Goal: Task Accomplishment & Management: Manage account settings

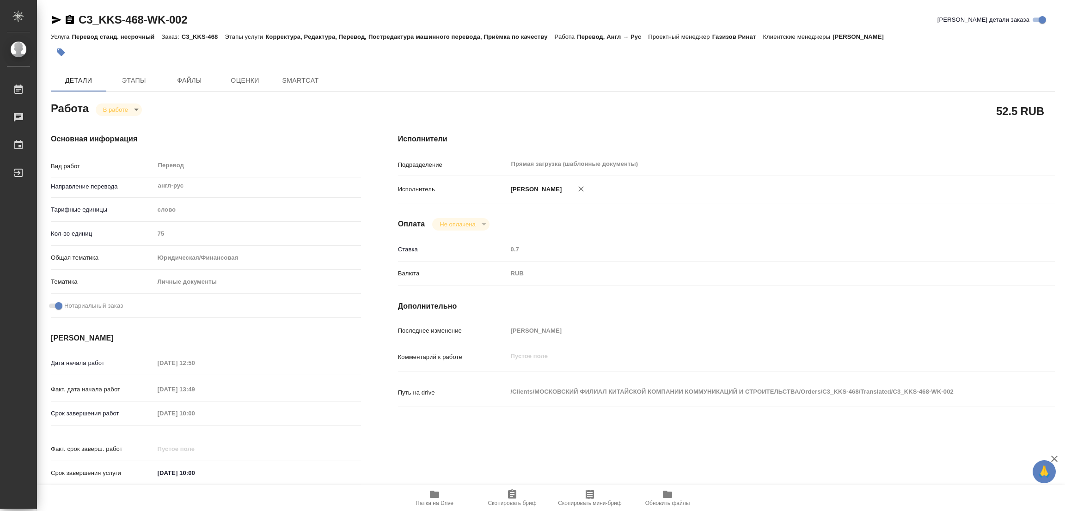
type textarea "x"
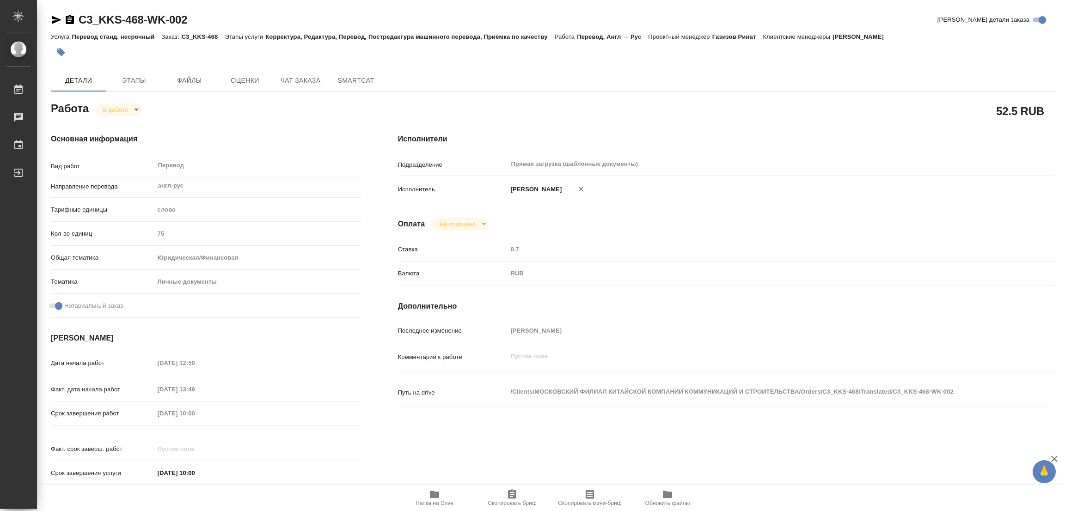
click at [437, 495] on icon "button" at bounding box center [434, 494] width 9 height 7
type textarea "x"
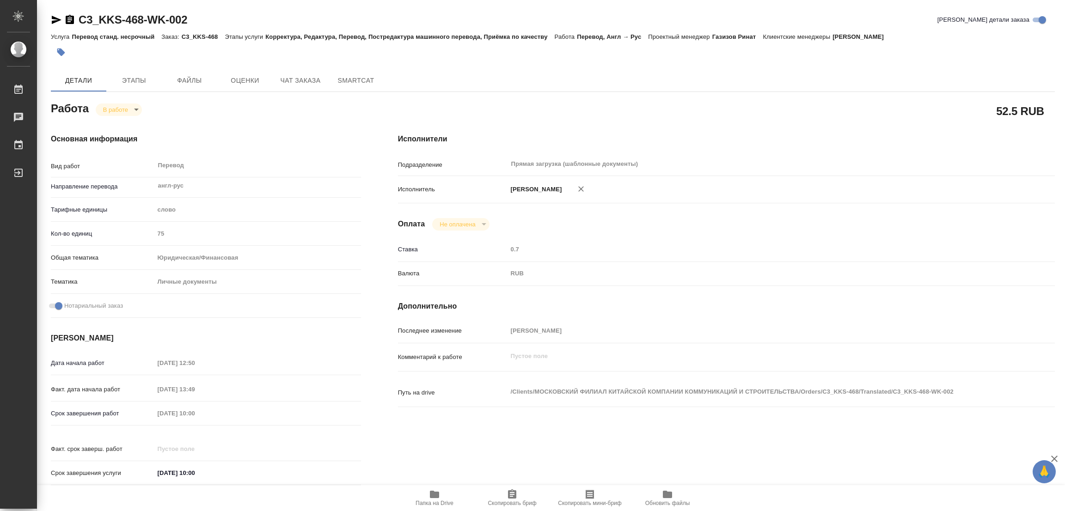
type textarea "x"
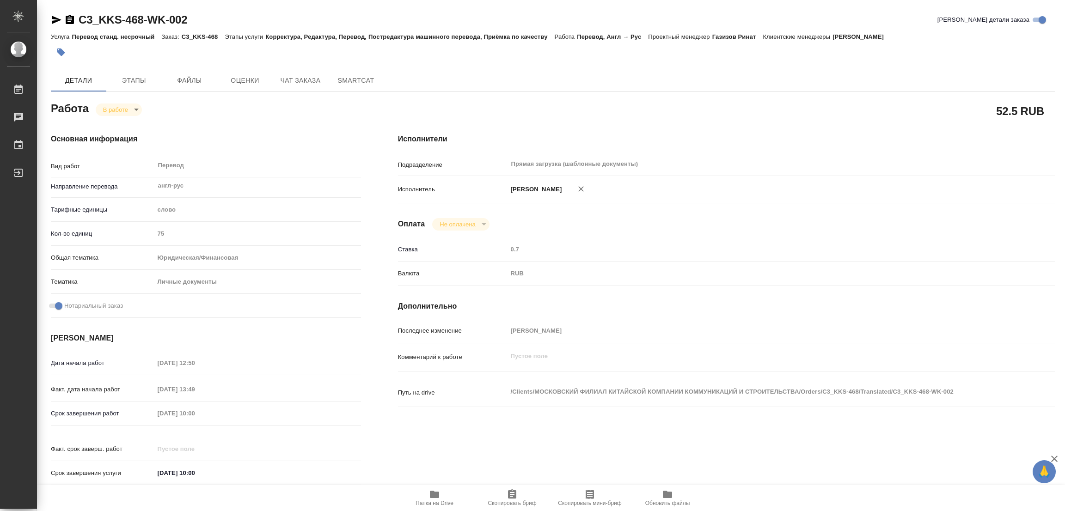
type textarea "x"
click at [141, 79] on span "Этапы" at bounding box center [134, 81] width 44 height 12
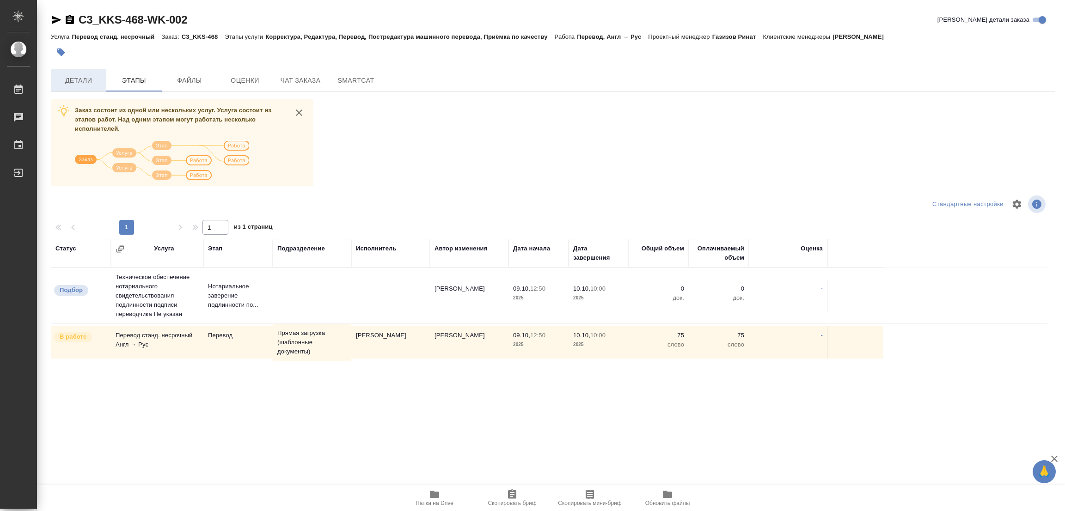
click at [74, 80] on span "Детали" at bounding box center [78, 81] width 44 height 12
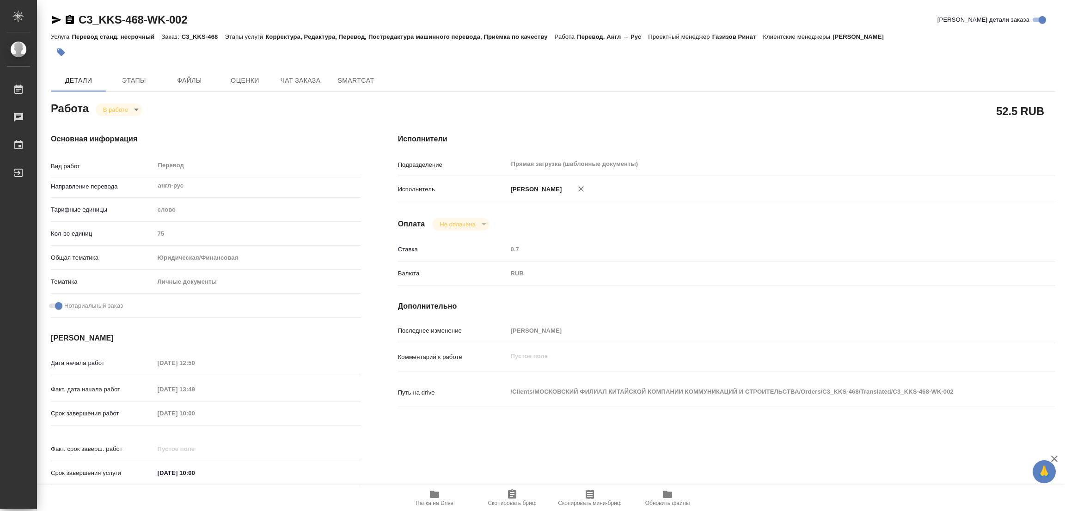
type textarea "x"
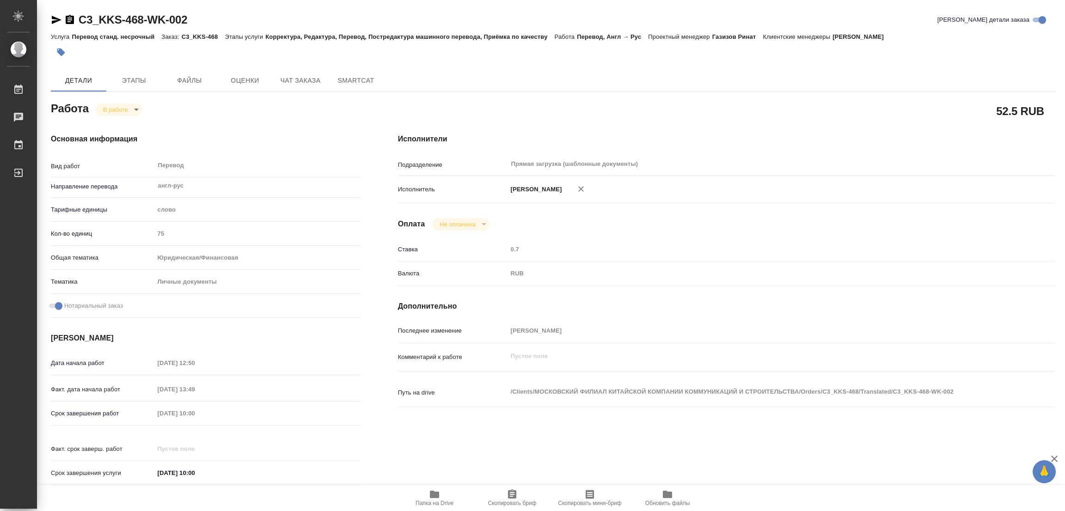
type textarea "x"
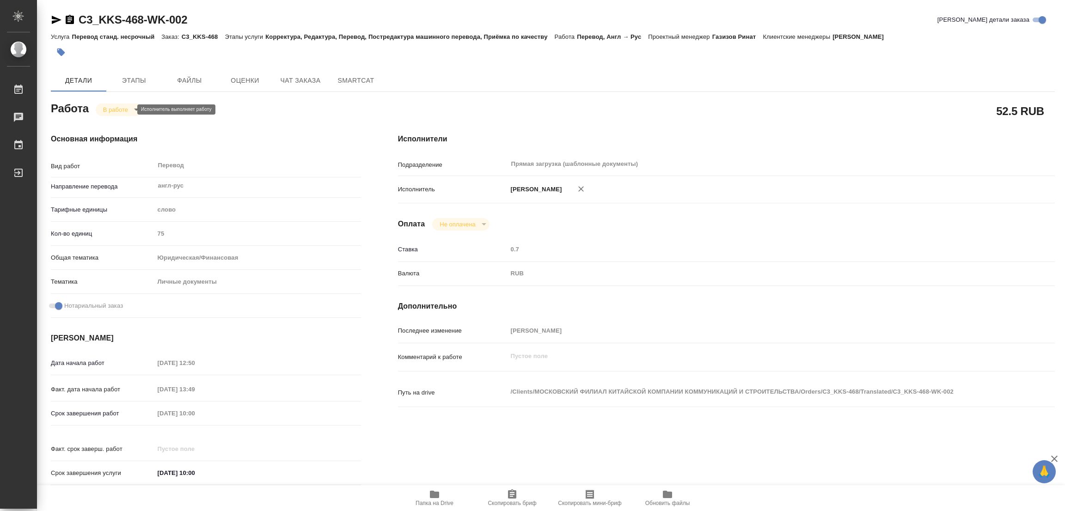
click at [124, 109] on body "🙏 .cls-1 fill:#fff; AWATERA Popova Galina Работы 0 Чаты График Выйти C3_KKS-468…" at bounding box center [532, 255] width 1065 height 511
type textarea "x"
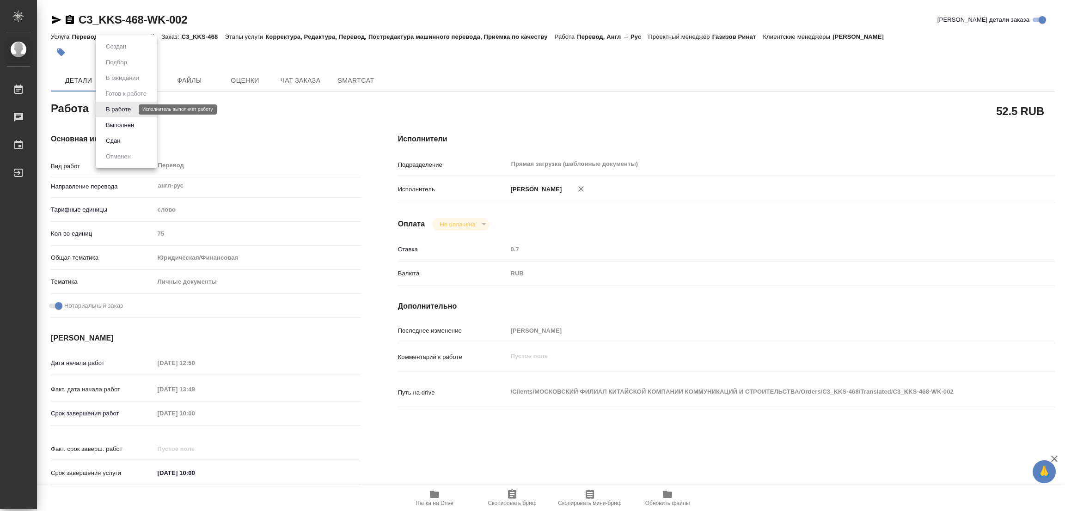
type textarea "x"
click at [117, 125] on button "Выполнен" at bounding box center [120, 125] width 34 height 10
type textarea "x"
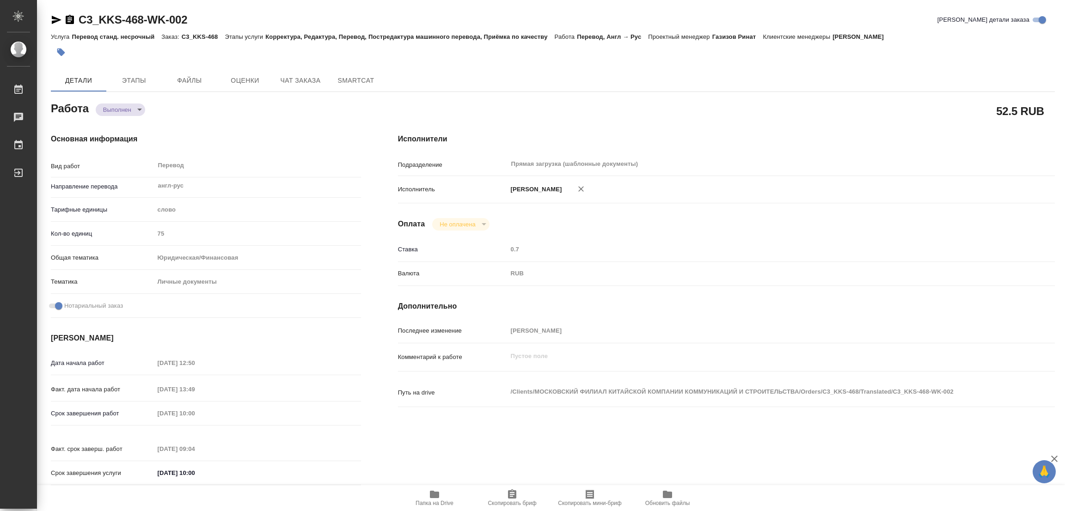
type textarea "x"
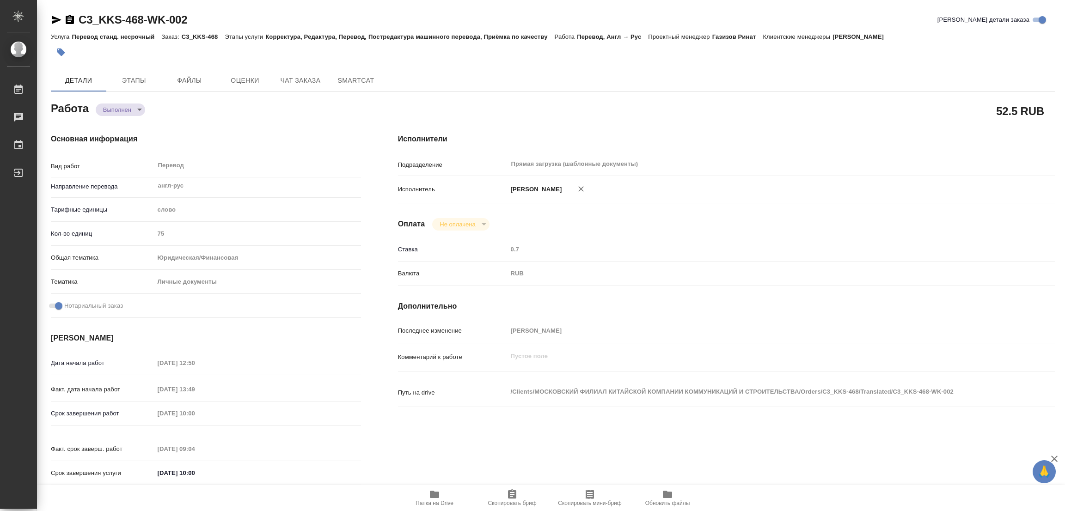
type textarea "x"
click at [61, 50] on icon "button" at bounding box center [61, 53] width 8 height 8
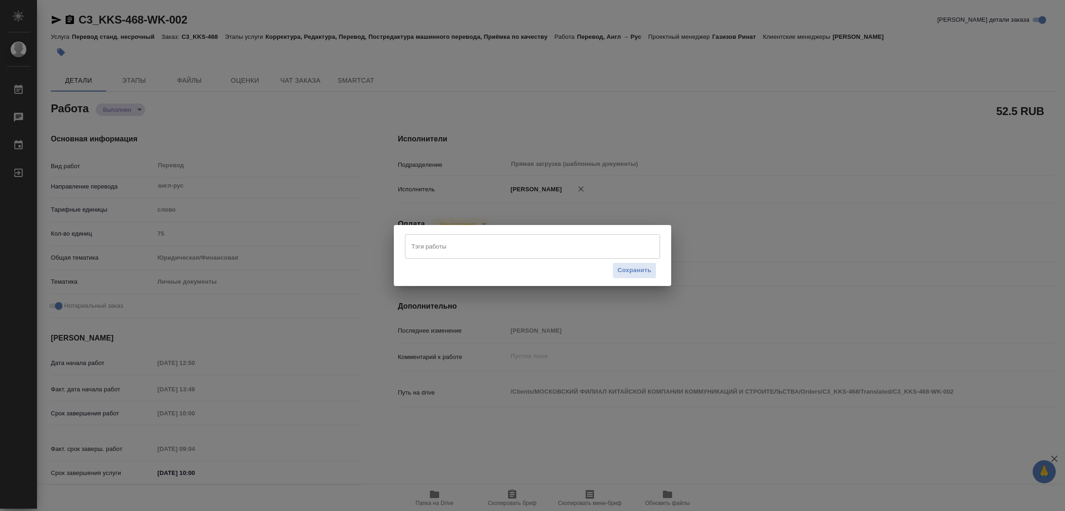
type textarea "x"
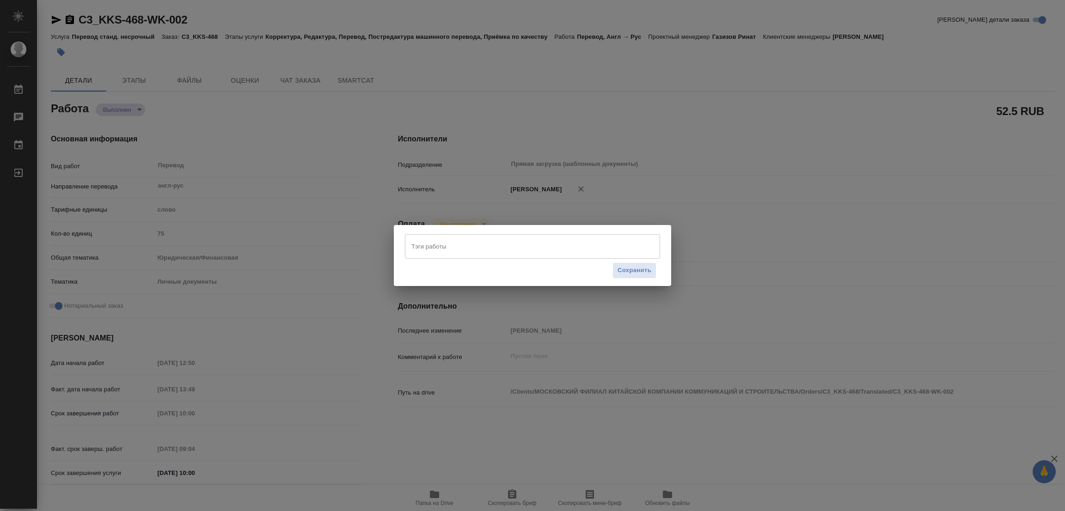
click at [446, 241] on input "Тэги работы" at bounding box center [523, 247] width 229 height 16
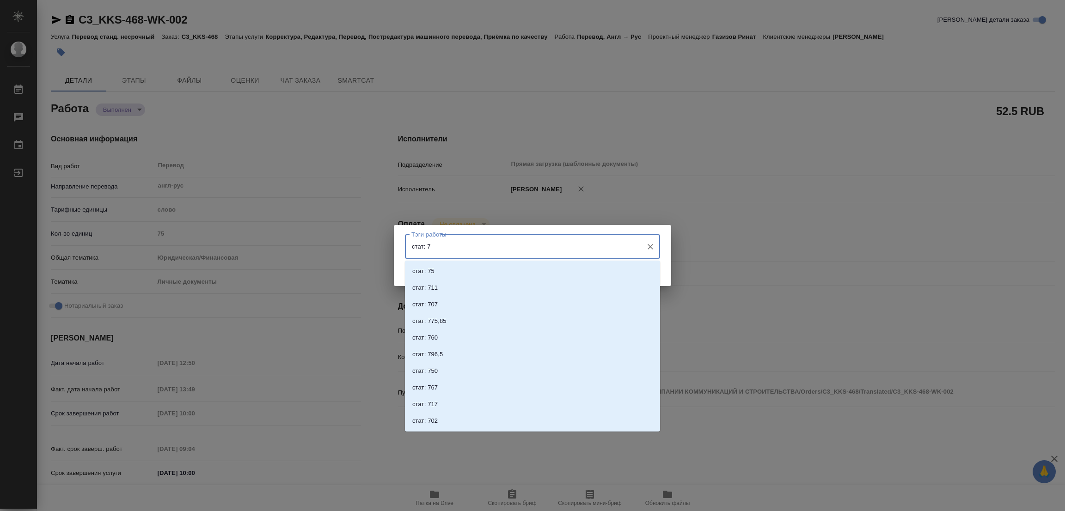
type input "стат: 75"
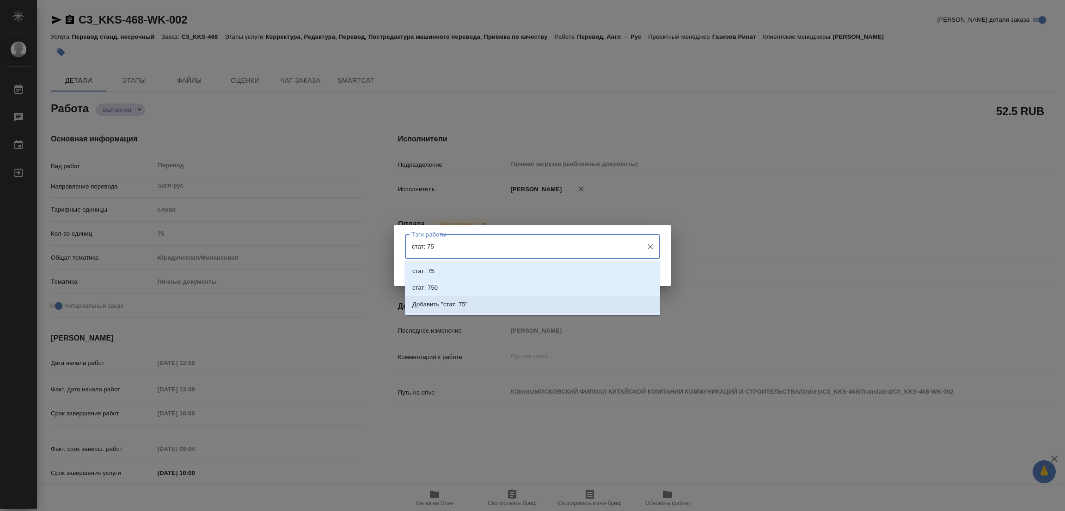
click at [455, 304] on p "Добавить "стат: 75"" at bounding box center [439, 304] width 55 height 9
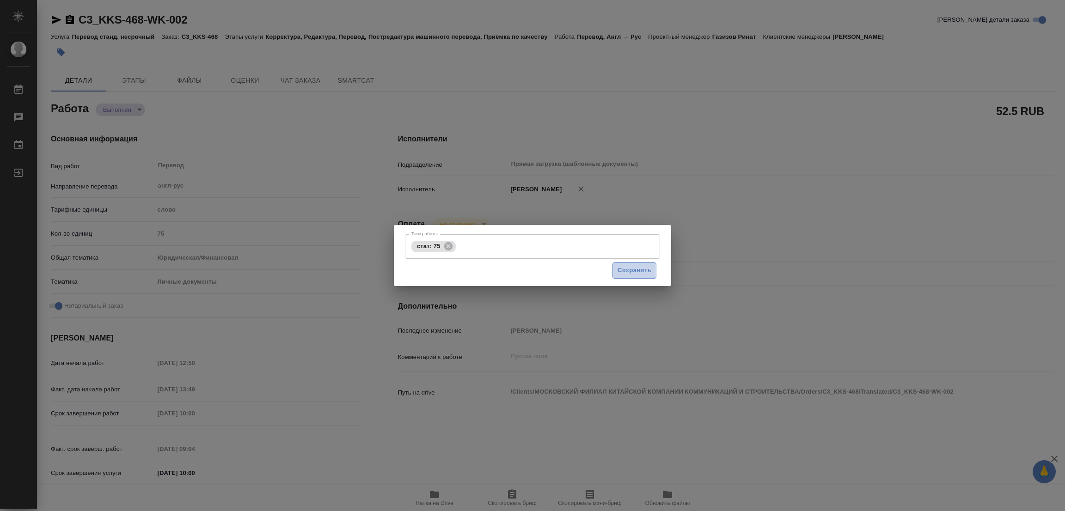
click at [625, 270] on span "Сохранить" at bounding box center [635, 270] width 34 height 11
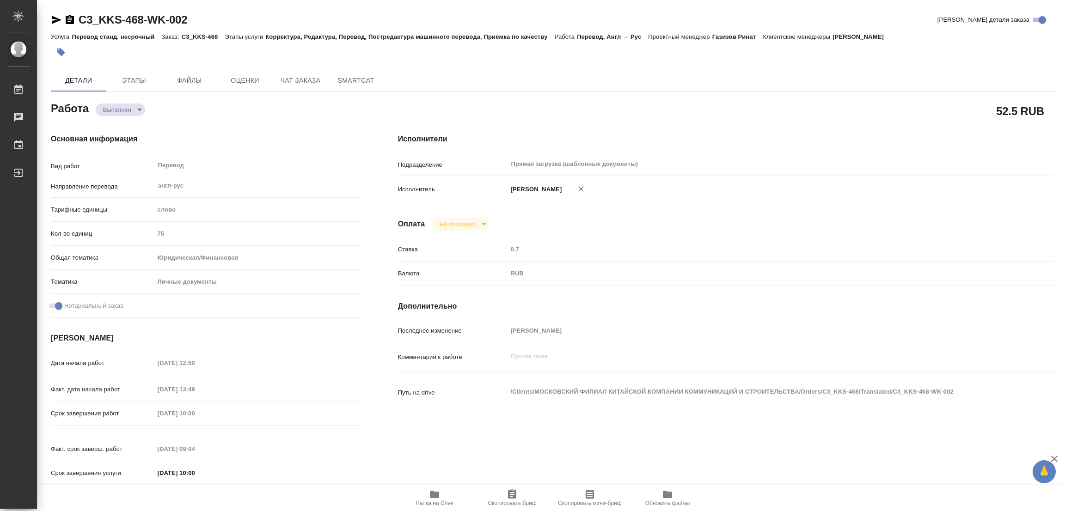
type input "completed"
type textarea "Перевод"
type textarea "x"
type input "англ-рус"
type input "5a8b1489cc6b4906c91bfd90"
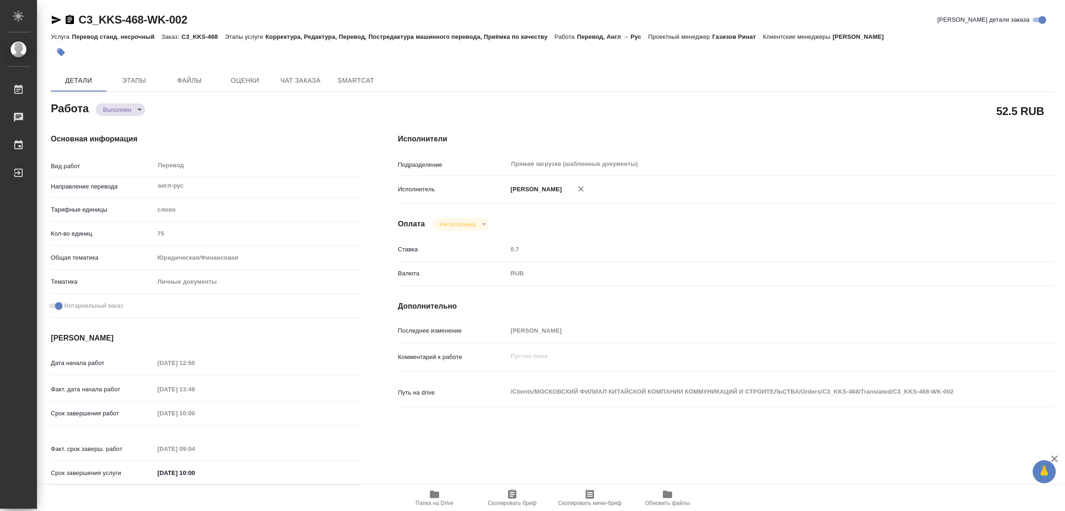
type input "75"
type input "yr-fn"
type input "5a8b8b956a9677013d343cfe"
checkbox input "true"
type input "09.10.2025 12:50"
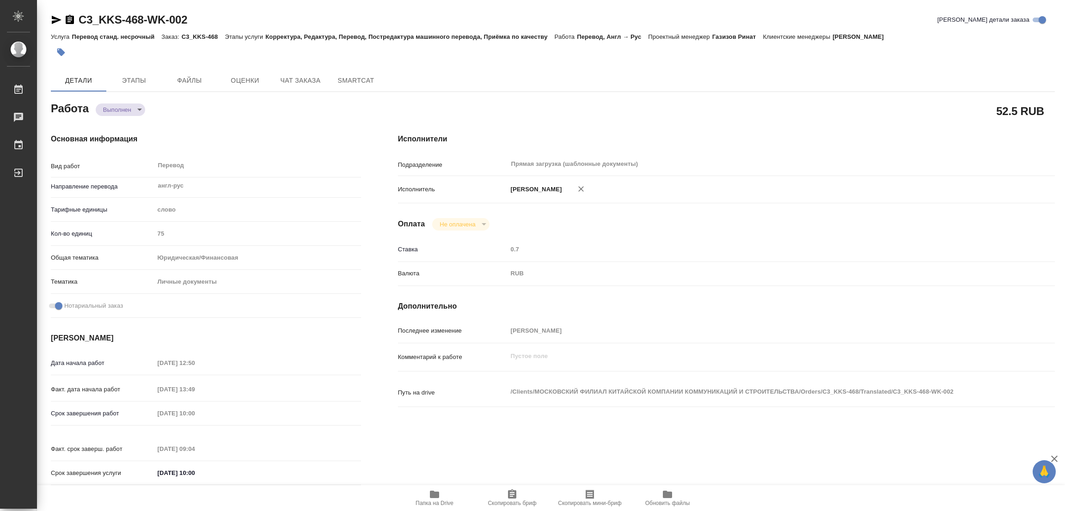
type input "09.10.2025 13:49"
type input "10.10.2025 10:00"
type input "10.10.2025 09:04"
type input "10.10.2025 10:00"
type input "Прямая загрузка (шаблонные документы)"
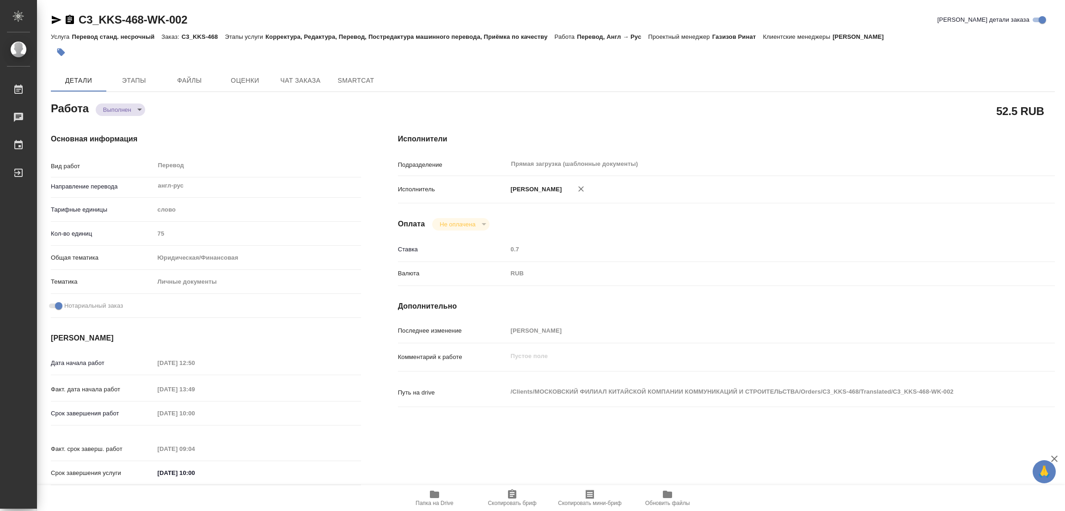
type input "notPayed"
type input "0.7"
type input "RUB"
type input "[PERSON_NAME]"
type textarea "x"
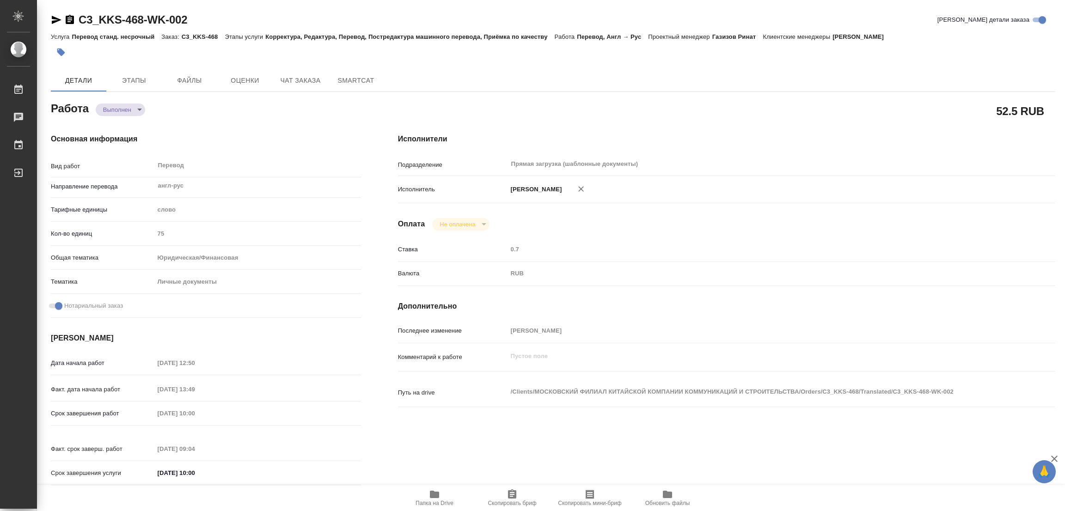
type textarea "/Clients/МОСКОВСКИЙ ФИЛИАЛ КИТАЙСКОЙ КОМПАНИИ КОММУНИКАЦИЙ И СТРОИТЕЛЬСТВА/Orde…"
type textarea "x"
type input "C3_KKS-468"
type input "Перевод станд. несрочный"
type input "Корректура, Редактура, Перевод, Постредактура машинного перевода, Приёмка по ка…"
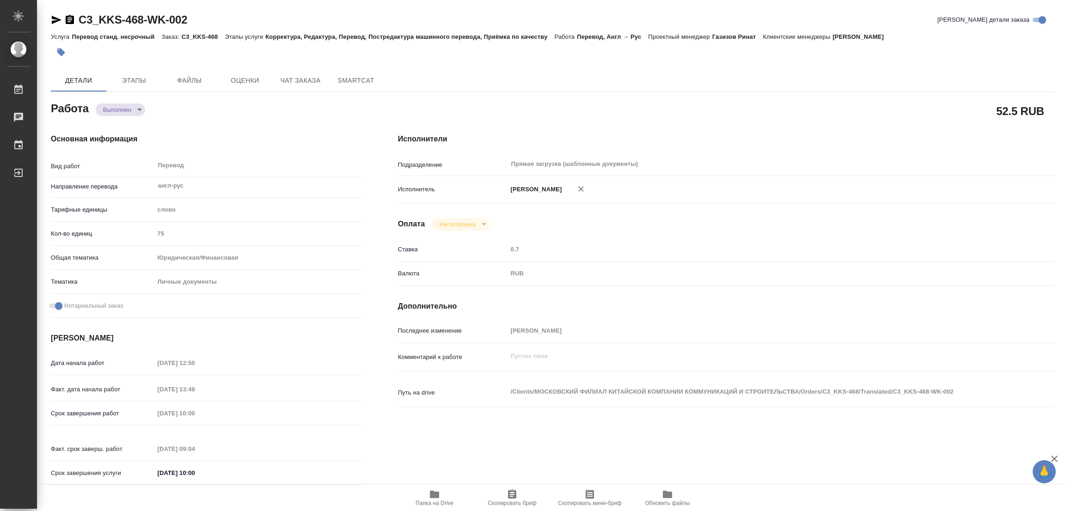
type input "Ильина Екатерина"
type input "/Clients/МОСКОВСКИЙ ФИЛИАЛ КИТАЙСКОЙ КОМПАНИИ КОММУНИКАЦИЙ И СТРОИТЕЛЬСТВА/Orde…"
type textarea "x"
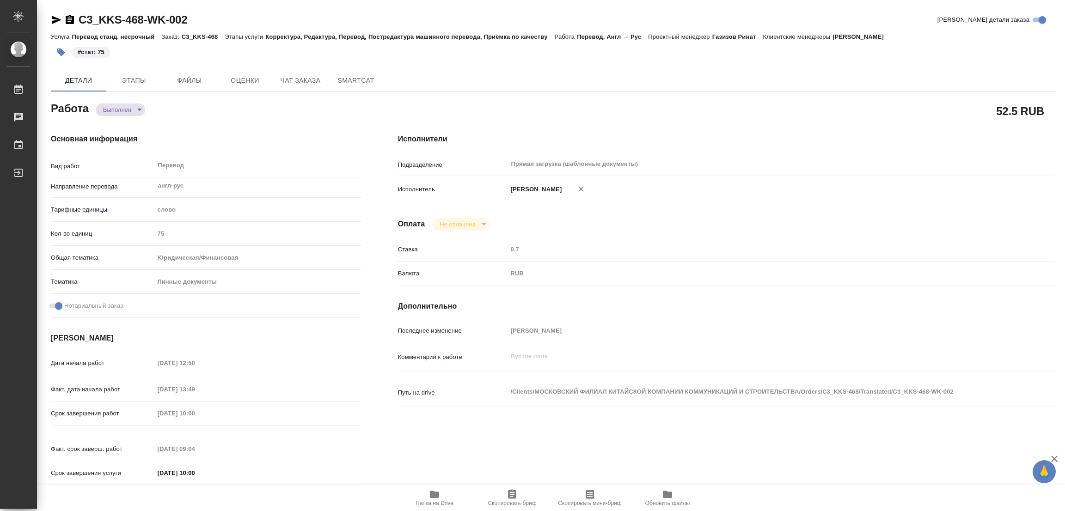
type textarea "x"
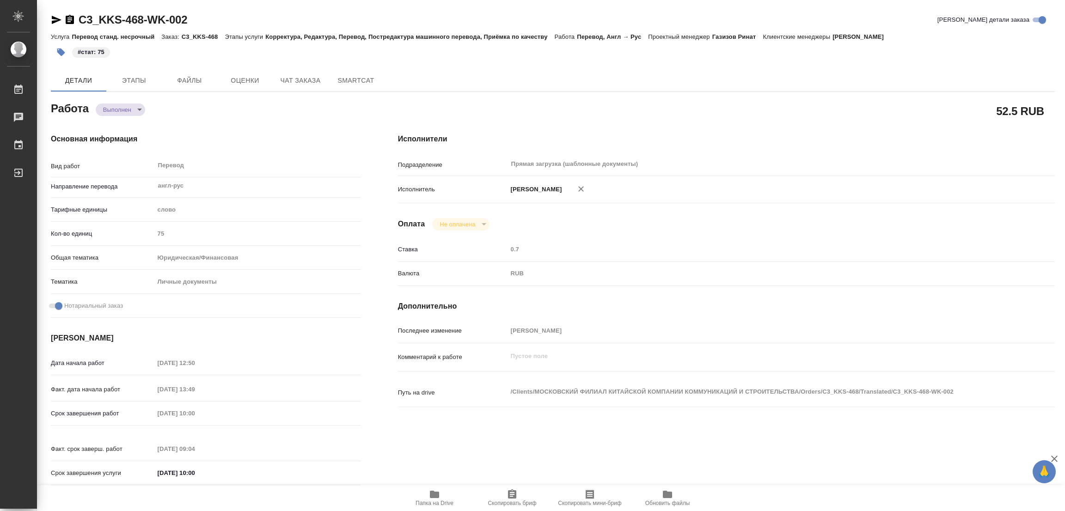
type textarea "x"
click at [534, 59] on div "#стат: 75" at bounding box center [385, 52] width 669 height 20
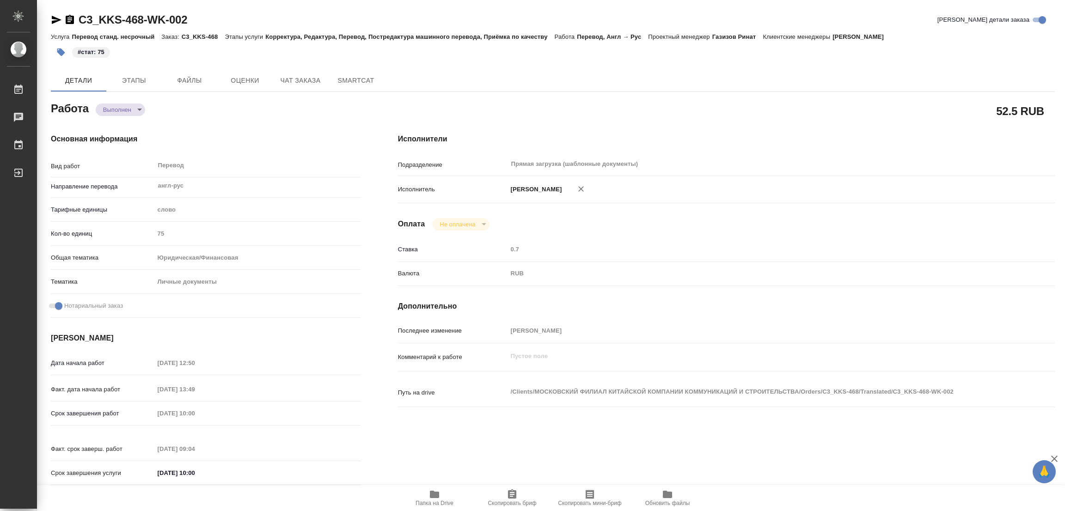
type textarea "x"
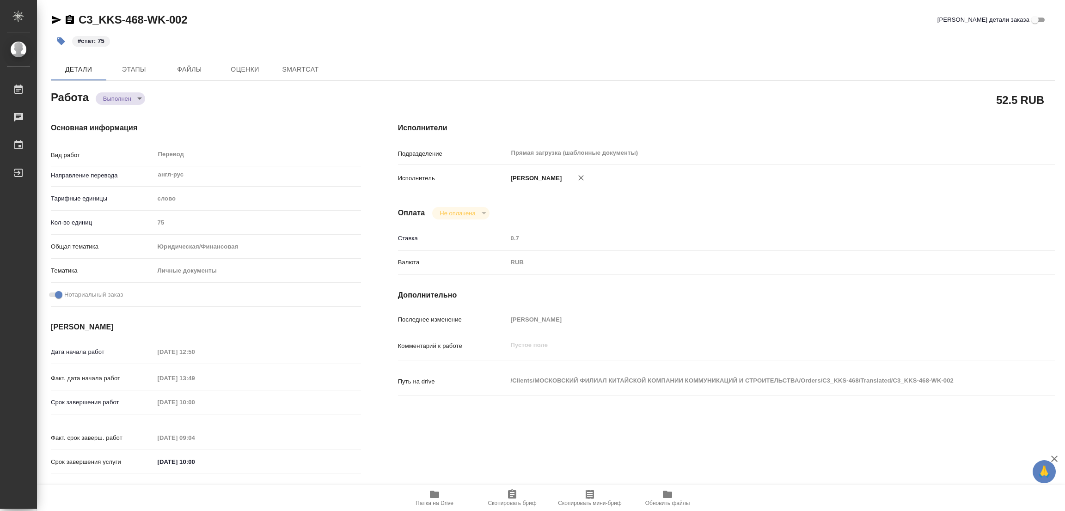
type textarea "x"
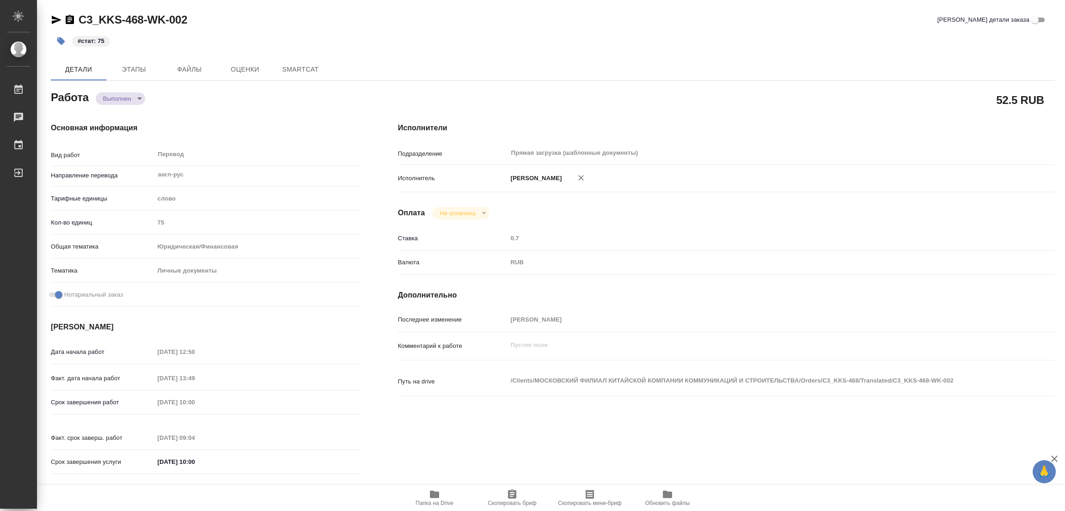
type textarea "x"
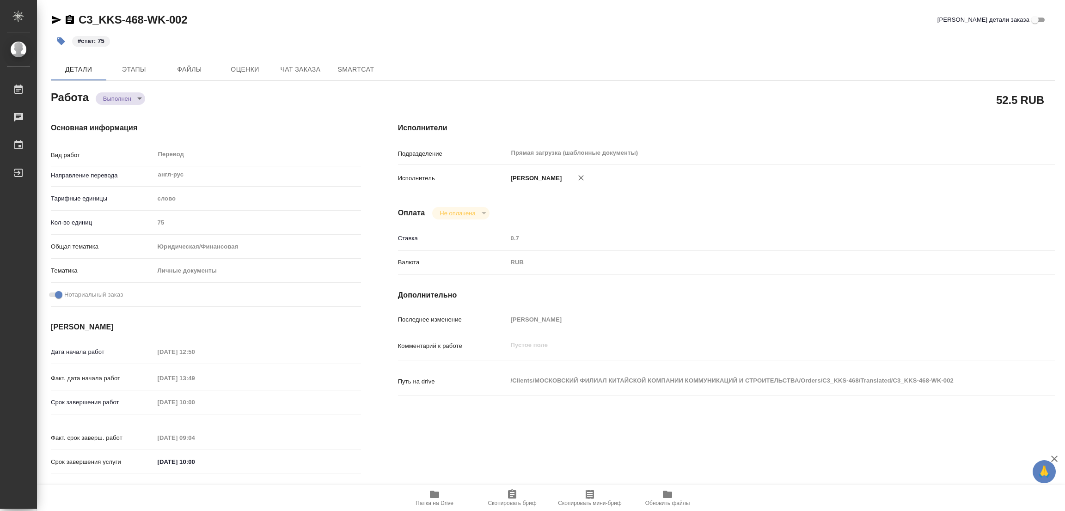
type textarea "x"
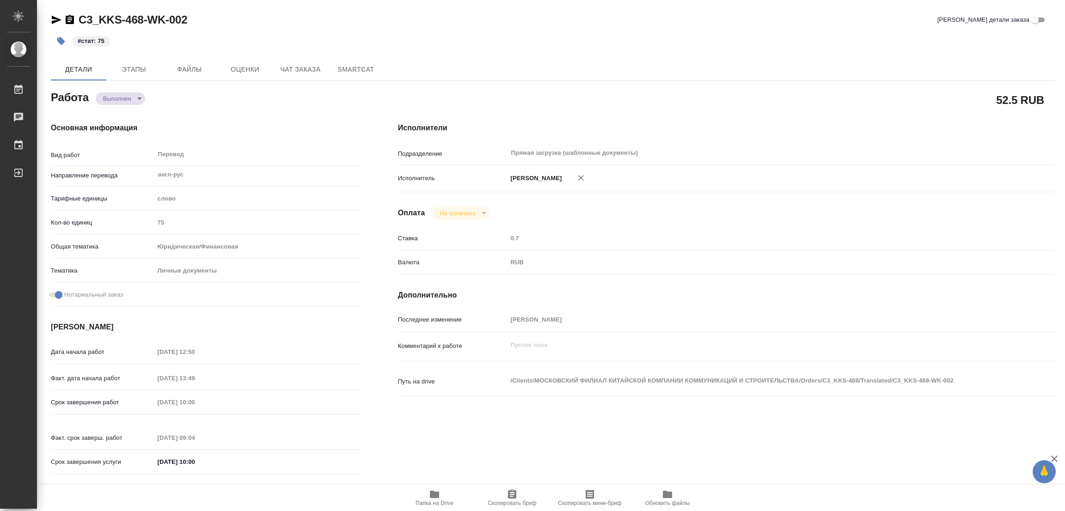
type textarea "x"
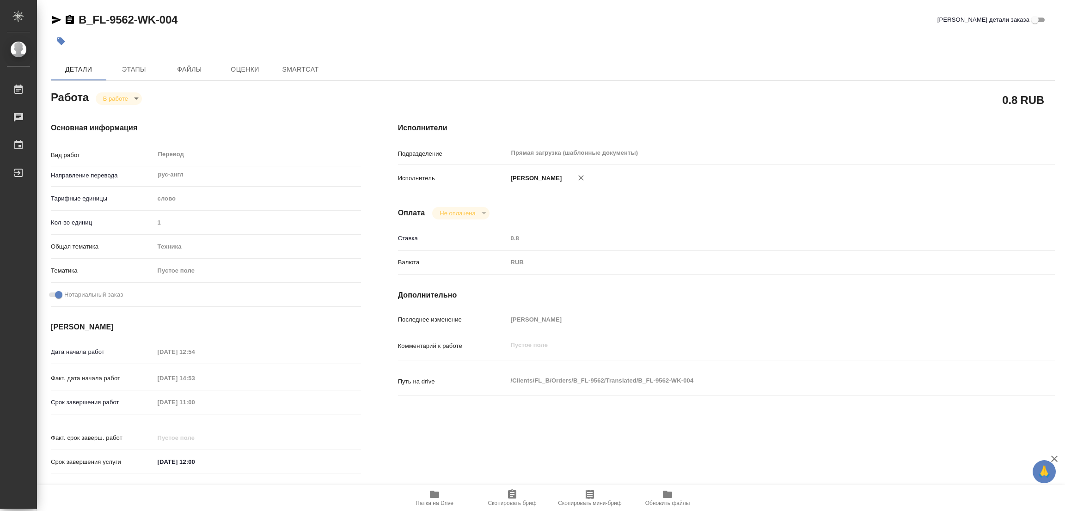
type textarea "x"
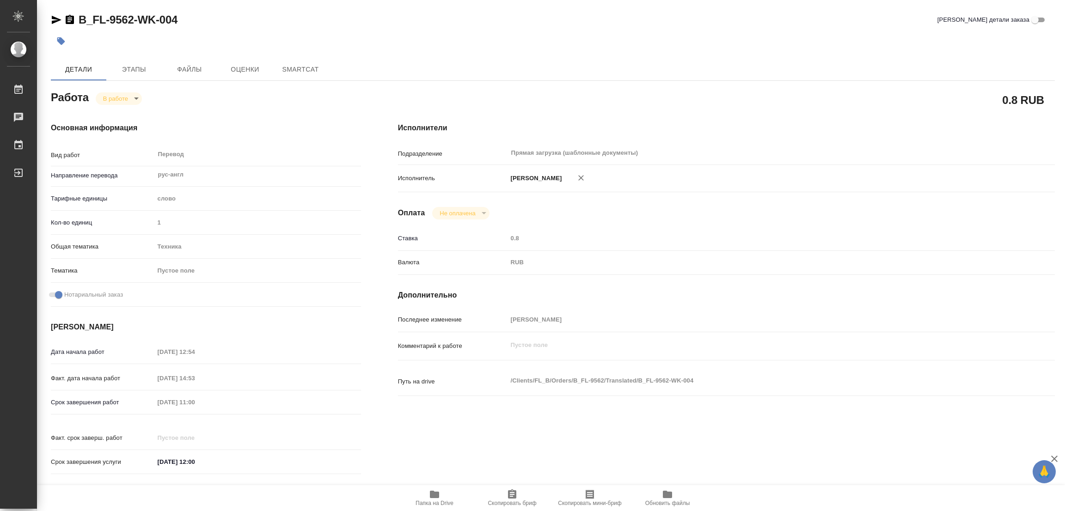
type textarea "x"
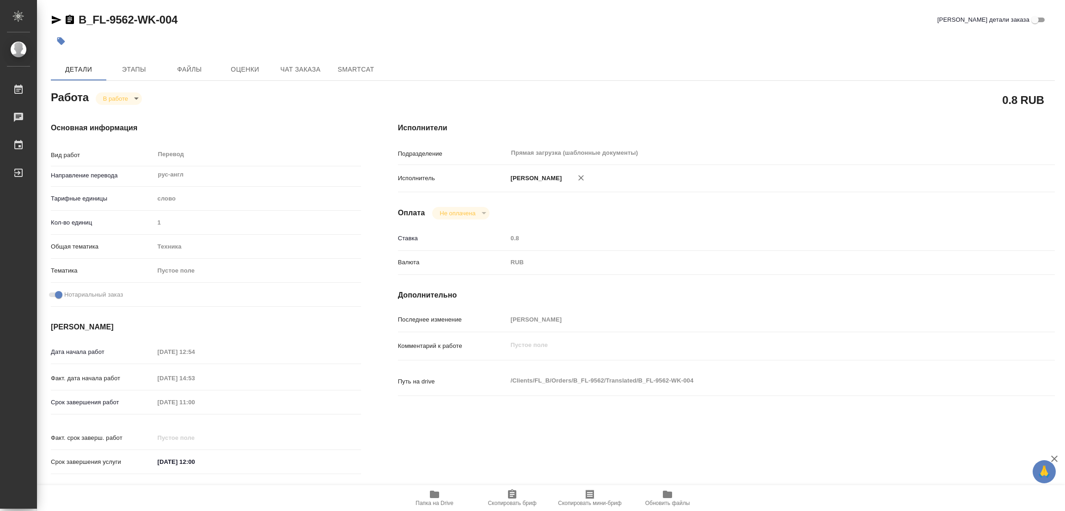
type textarea "x"
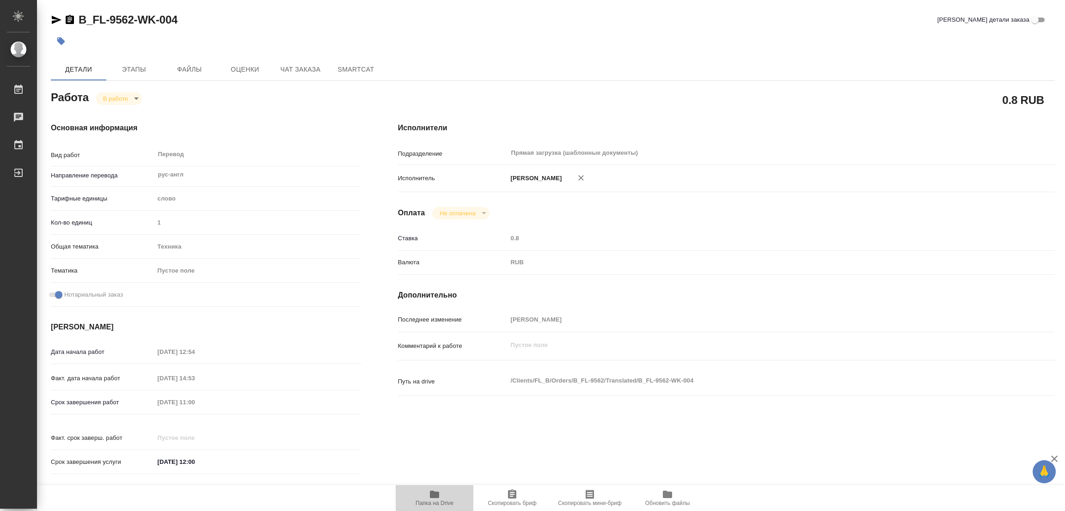
click at [432, 491] on icon "button" at bounding box center [434, 494] width 9 height 7
type textarea "x"
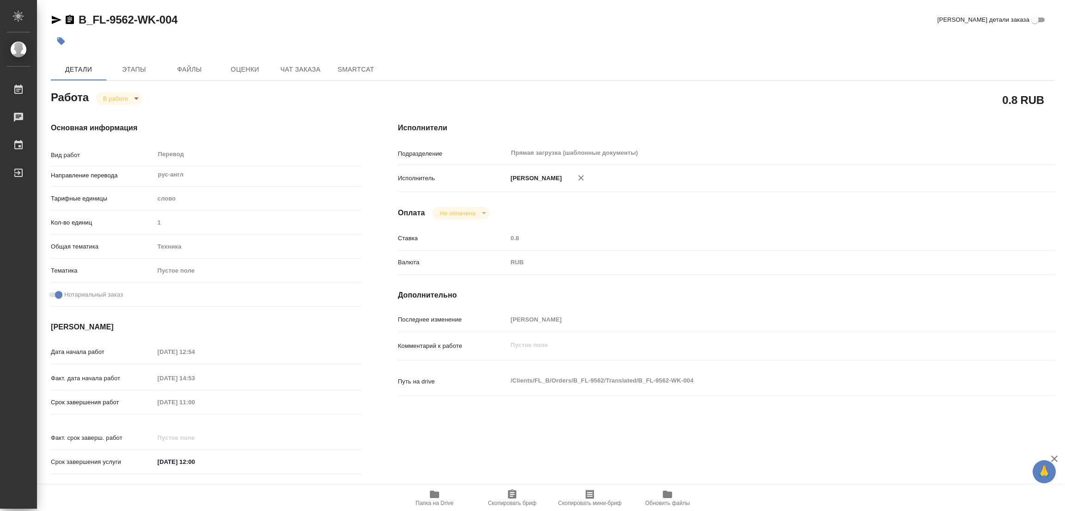
type textarea "x"
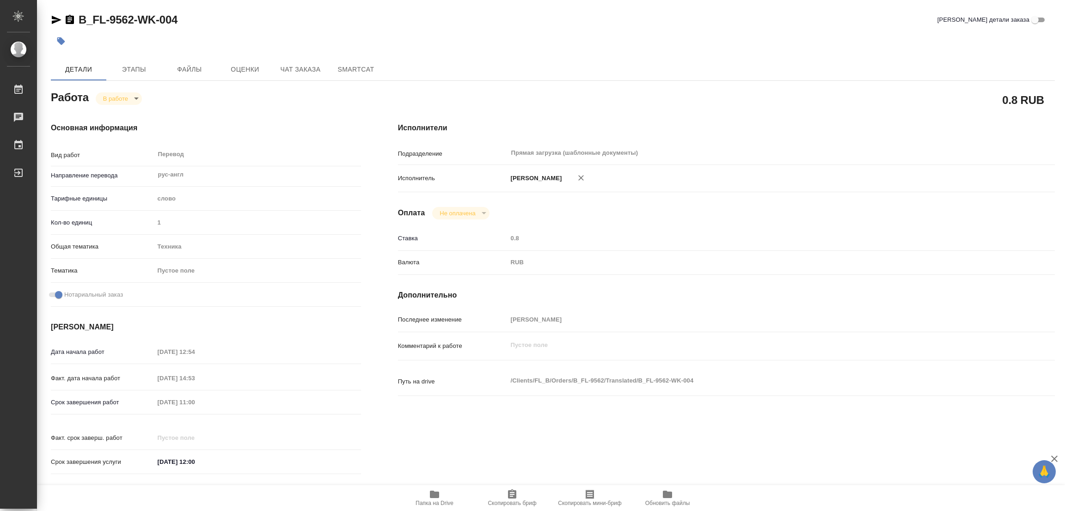
type textarea "x"
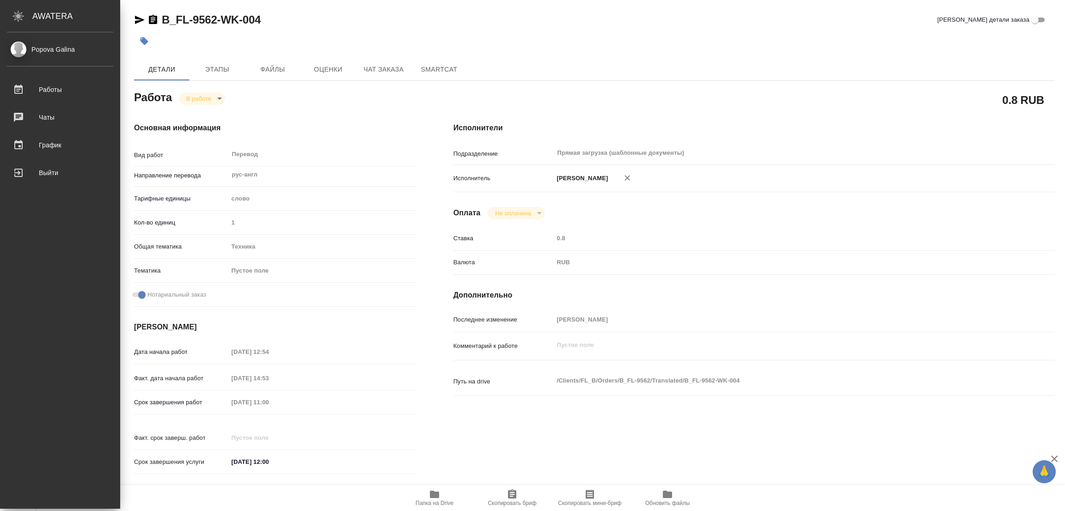
type textarea "x"
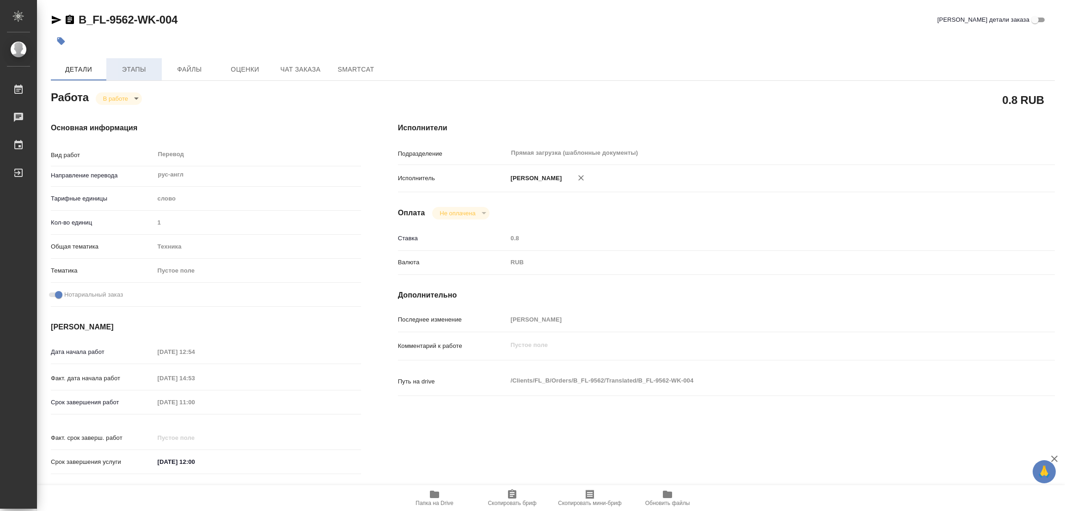
click at [136, 68] on span "Этапы" at bounding box center [134, 70] width 44 height 12
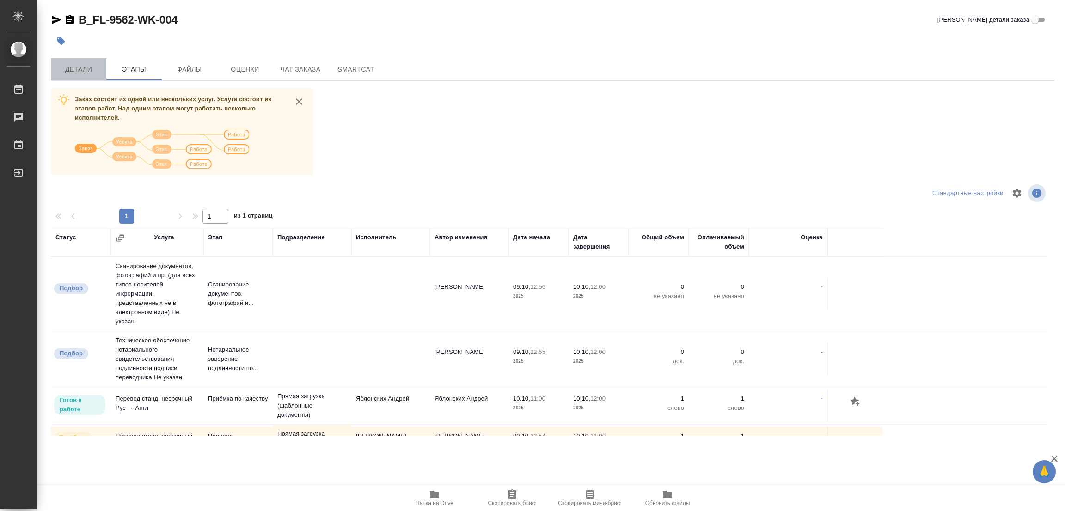
click at [74, 68] on span "Детали" at bounding box center [78, 70] width 44 height 12
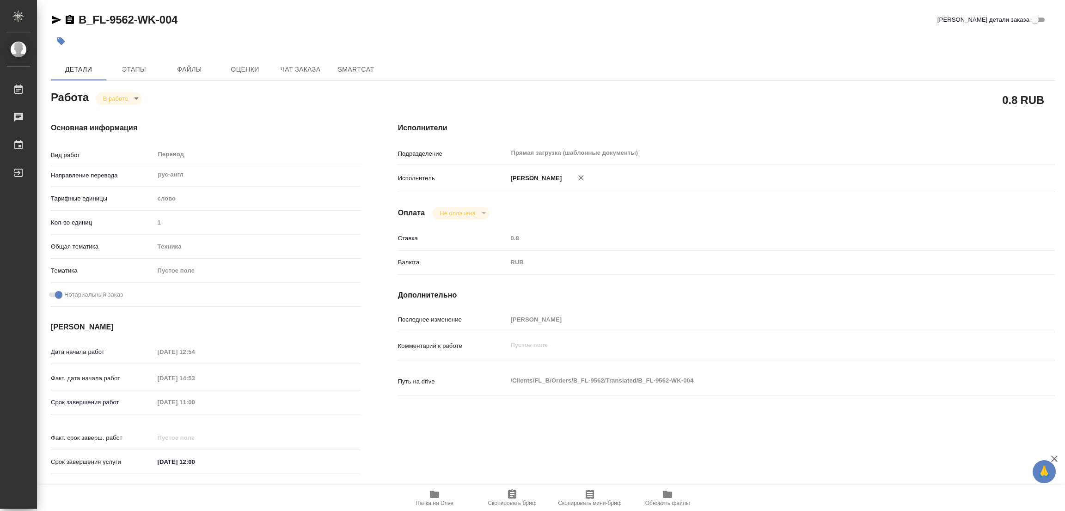
type textarea "x"
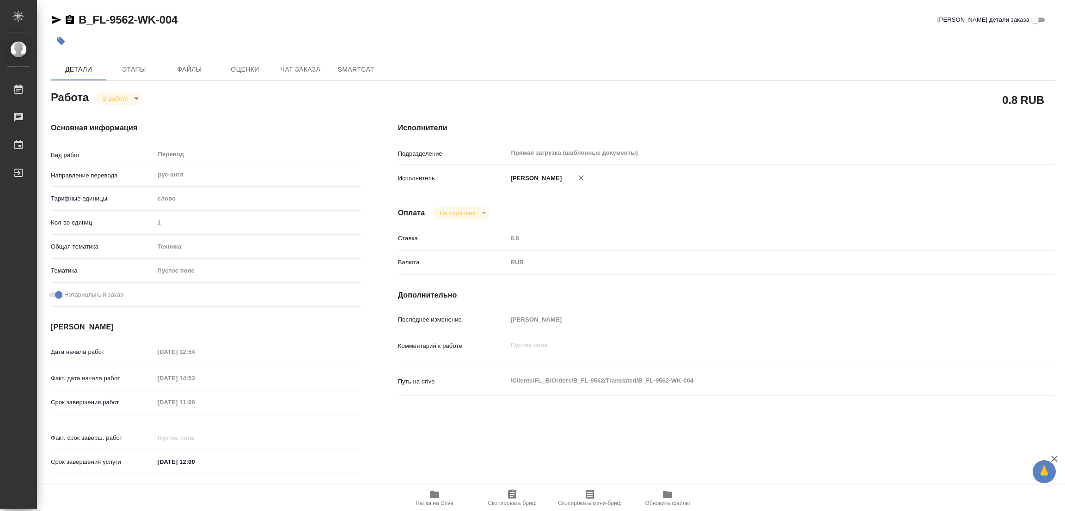
type textarea "x"
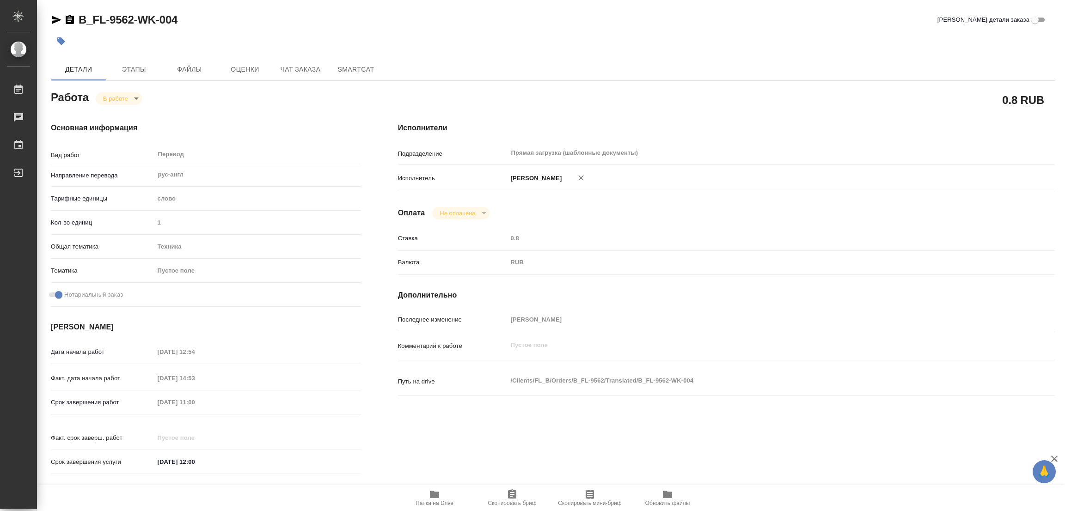
type textarea "x"
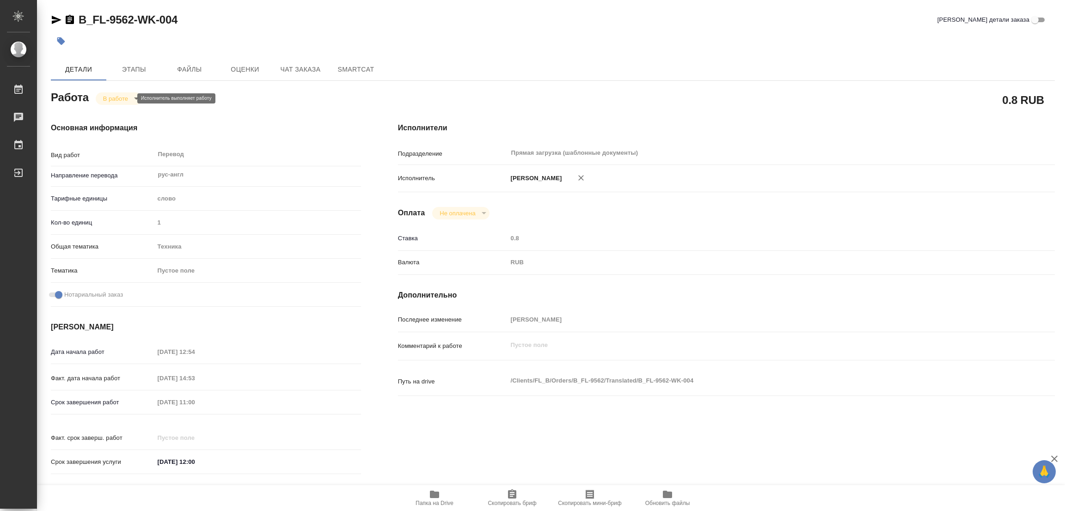
click at [110, 97] on body "🙏 .cls-1 fill:#fff; AWATERA [PERSON_NAME] Работы 0 Чаты График Выйти B_FL-9562-…" at bounding box center [532, 255] width 1065 height 511
click at [116, 115] on button "Выполнен" at bounding box center [120, 114] width 34 height 10
type textarea "x"
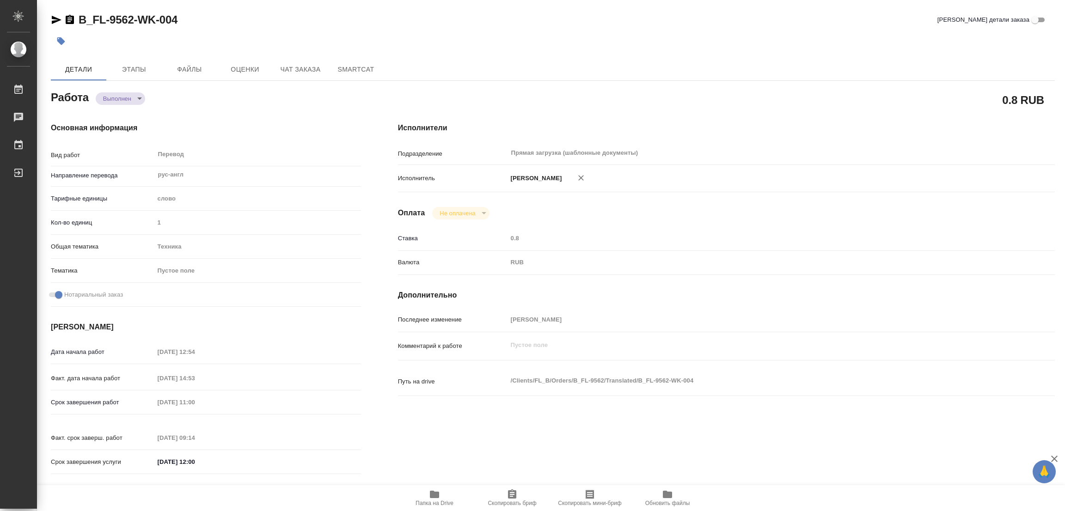
type textarea "x"
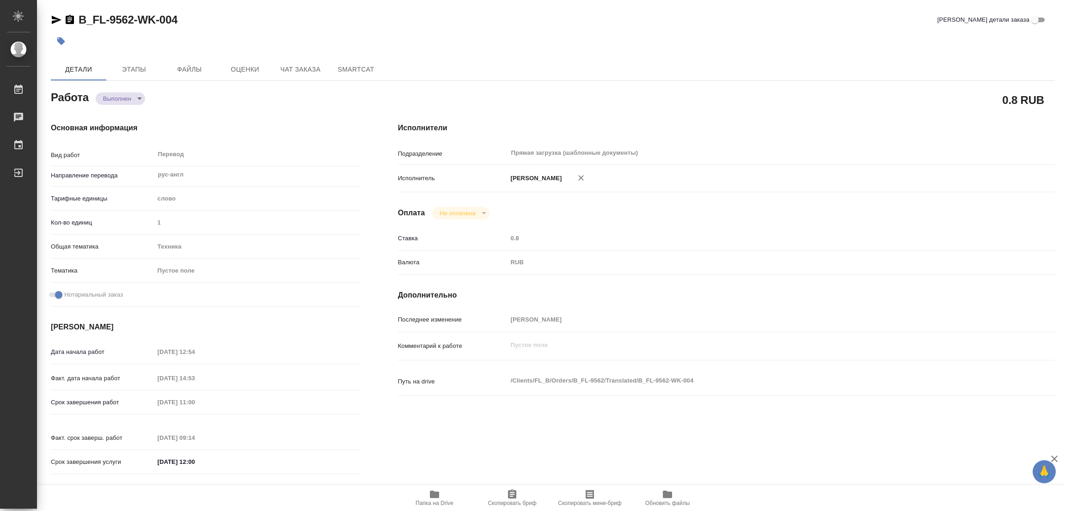
type textarea "x"
click at [63, 40] on icon "button" at bounding box center [61, 41] width 8 height 8
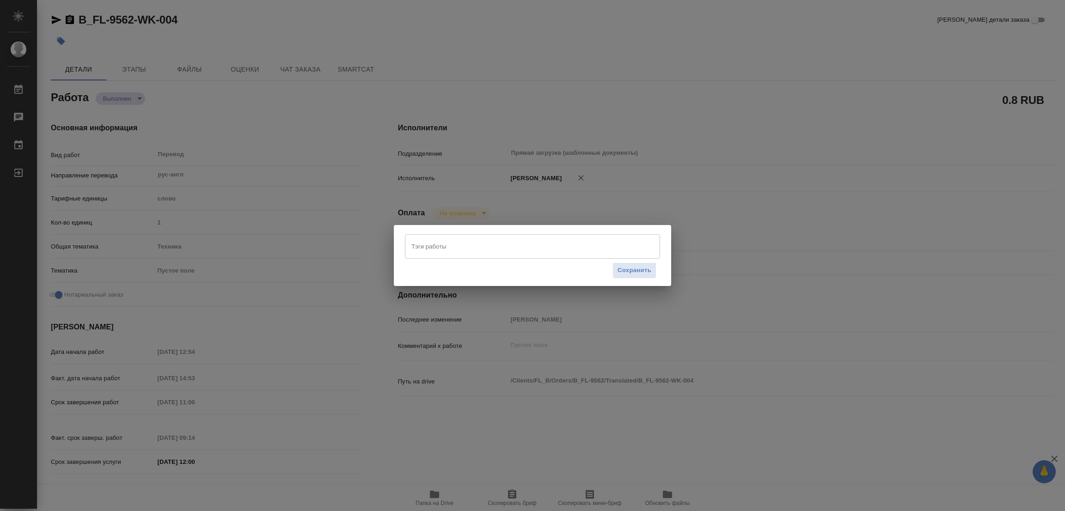
type textarea "x"
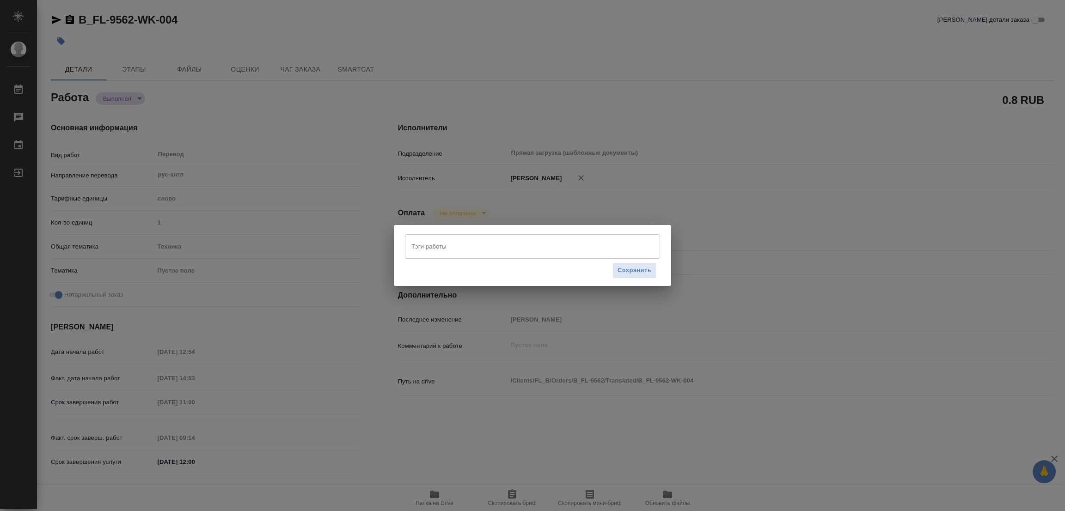
click at [487, 243] on input "Тэги работы" at bounding box center [523, 247] width 229 height 16
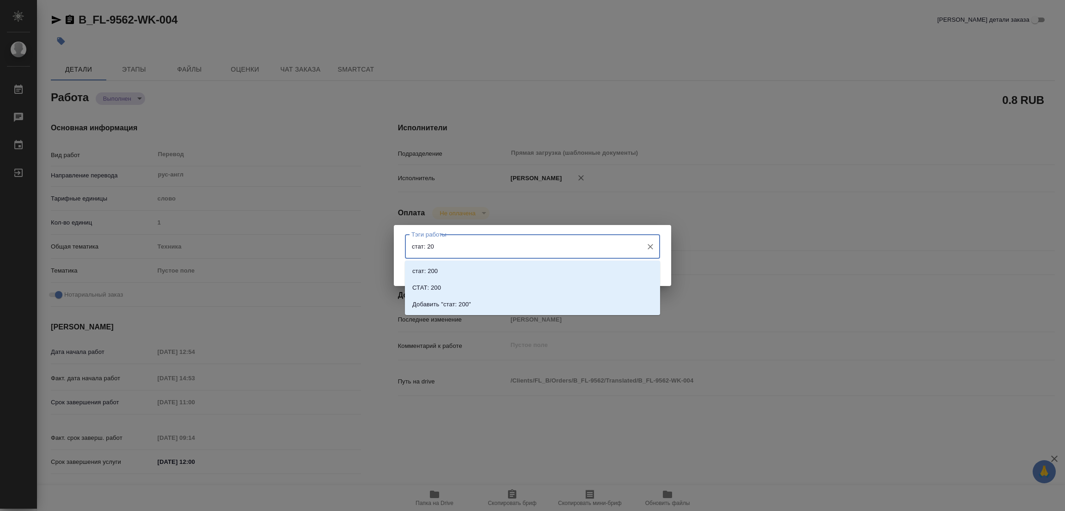
type input "стат: 200"
click at [456, 305] on p "Добавить "стат: 200"" at bounding box center [441, 304] width 59 height 9
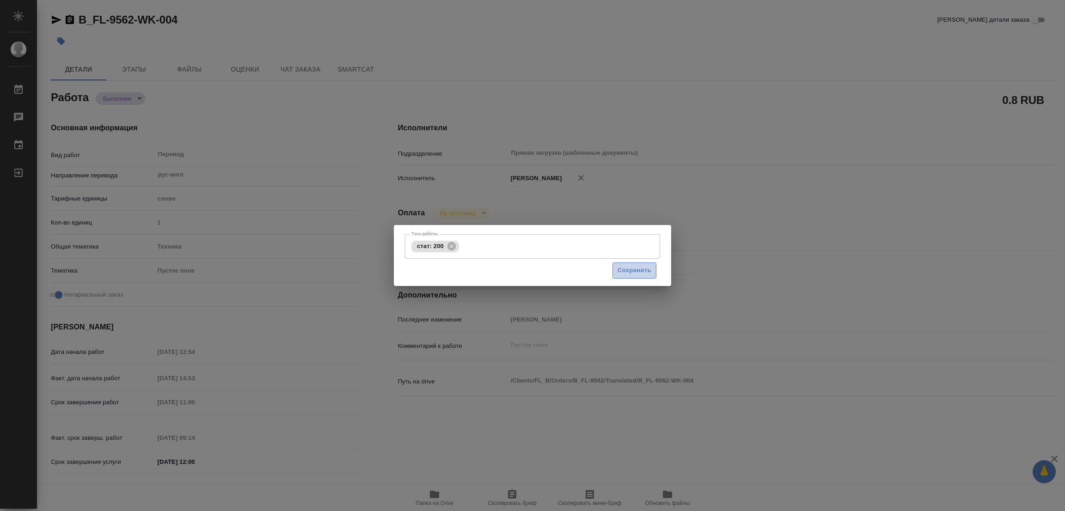
click at [636, 270] on span "Сохранить" at bounding box center [635, 270] width 34 height 11
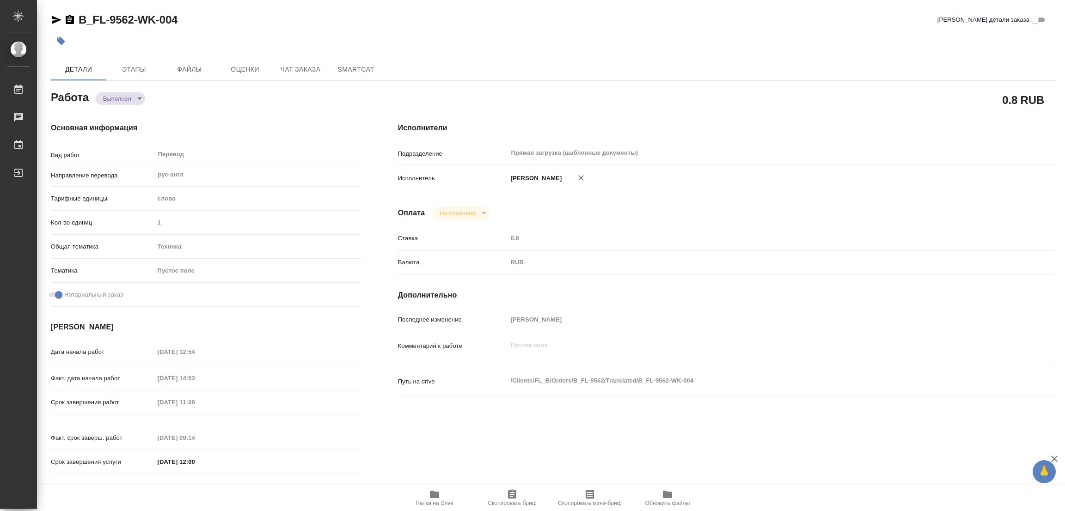
type input "completed"
type textarea "Перевод"
type textarea "x"
type input "рус-англ"
type input "5a8b1489cc6b4906c91bfd90"
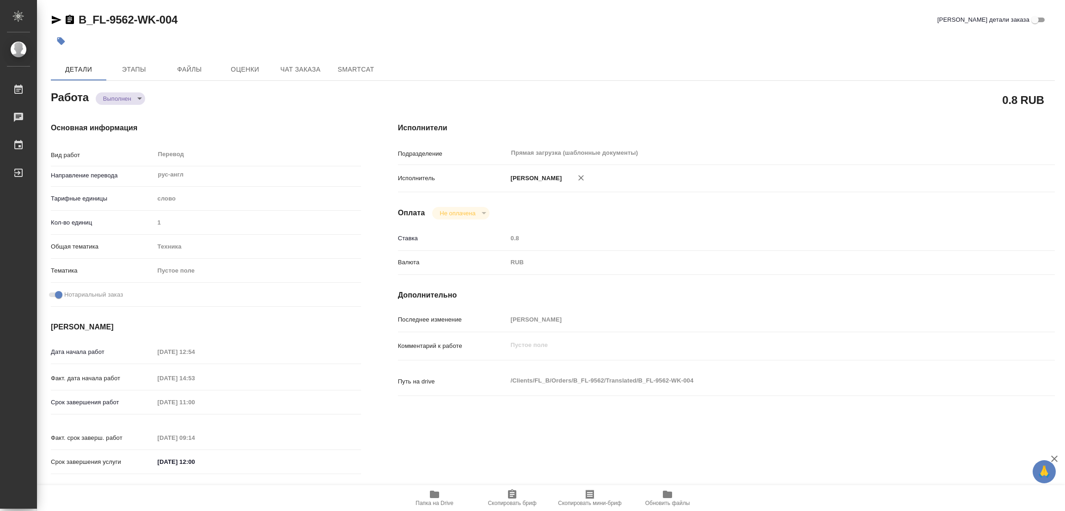
type input "1"
type input "tech"
checkbox input "true"
type input "[DATE] 12:54"
type input "[DATE] 14:53"
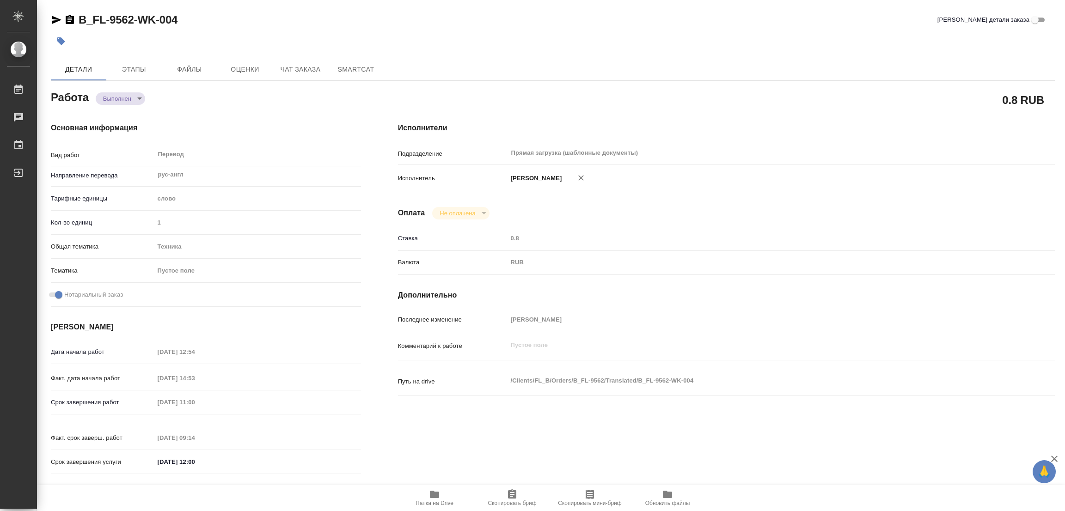
type input "[DATE] 11:00"
type input "[DATE] 09:14"
type input "[DATE] 12:00"
type input "Прямая загрузка (шаблонные документы)"
type input "notPayed"
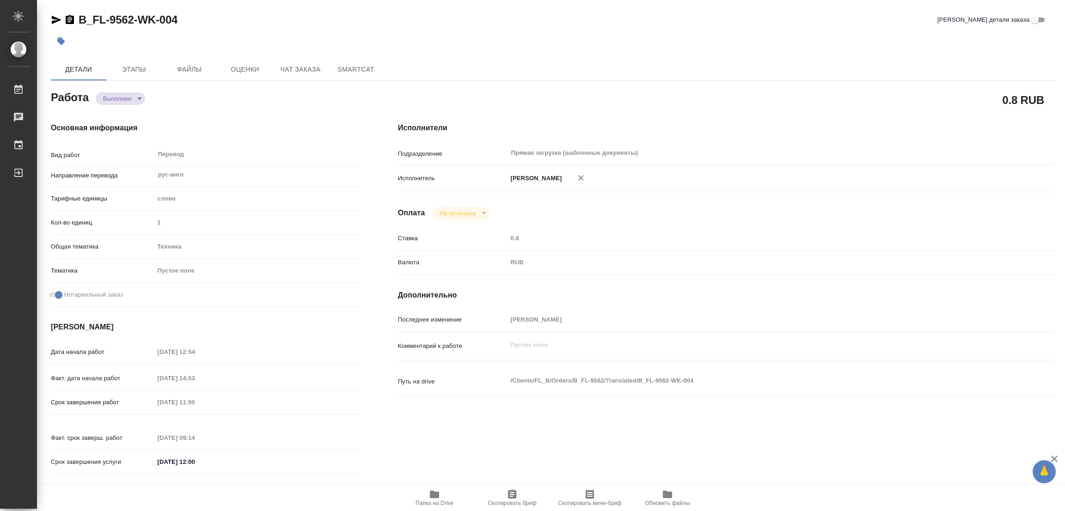
type input "0.8"
type input "RUB"
type input "[PERSON_NAME]"
type textarea "x"
type textarea "/Clients/FL_B/Orders/B_FL-9562/Translated/B_FL-9562-WK-004"
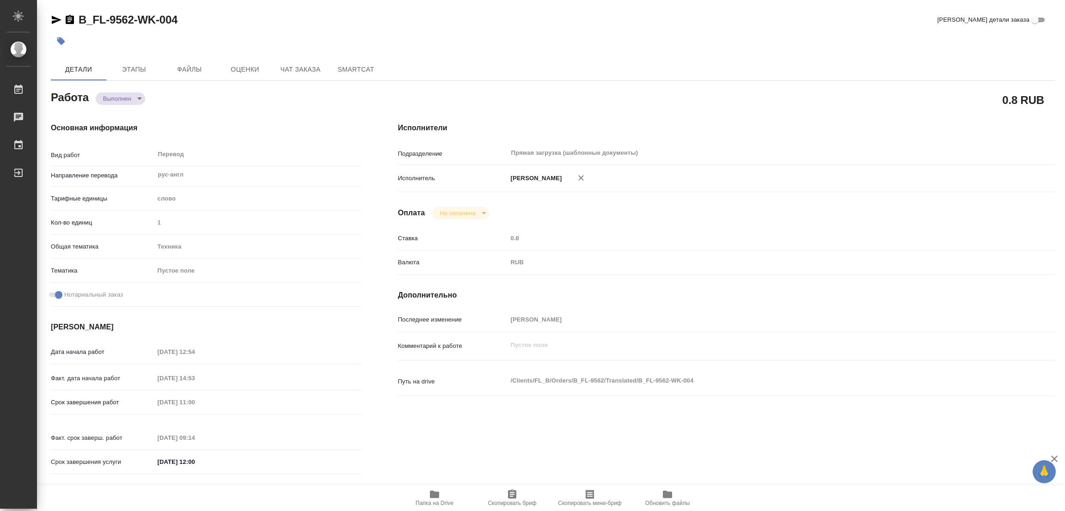
type textarea "x"
type input "B_FL-9562"
type input "Перевод станд. несрочный"
type input "Редактура, Корректура, Приёмка по качеству, Постредактура машинного перевода, П…"
type input "[PERSON_NAME]"
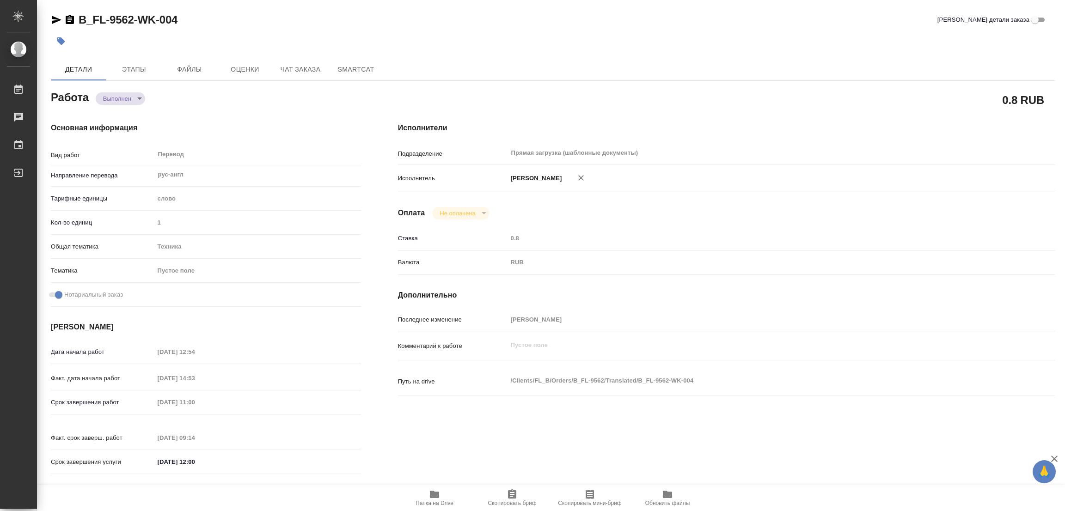
type input "/Clients/FL_B/Orders/B_FL-9562"
type textarea "Technological Processes and Production Facilities Automation (Автоматизация тех…"
type textarea "x"
type textarea "перевод для [PERSON_NAME]"
type textarea "x"
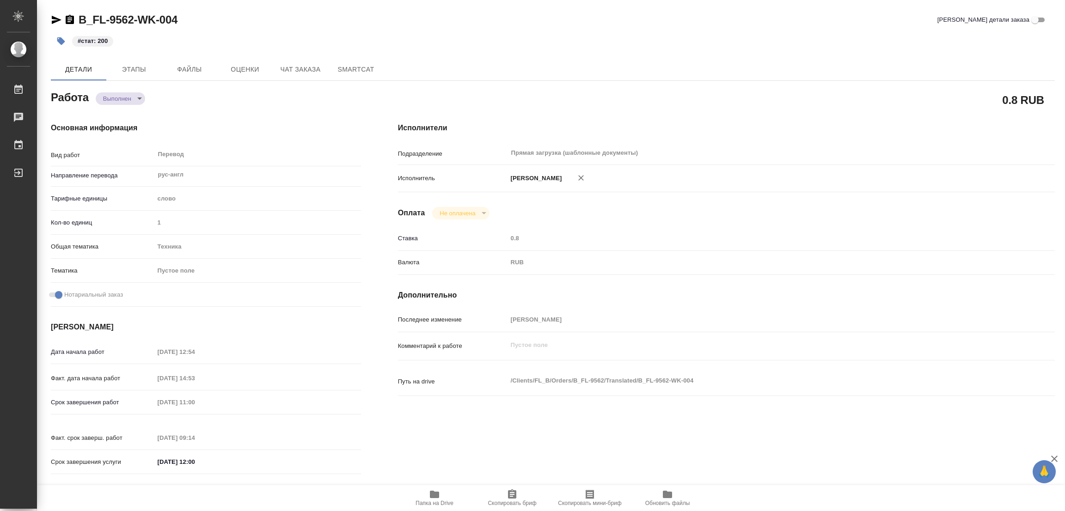
type textarea "x"
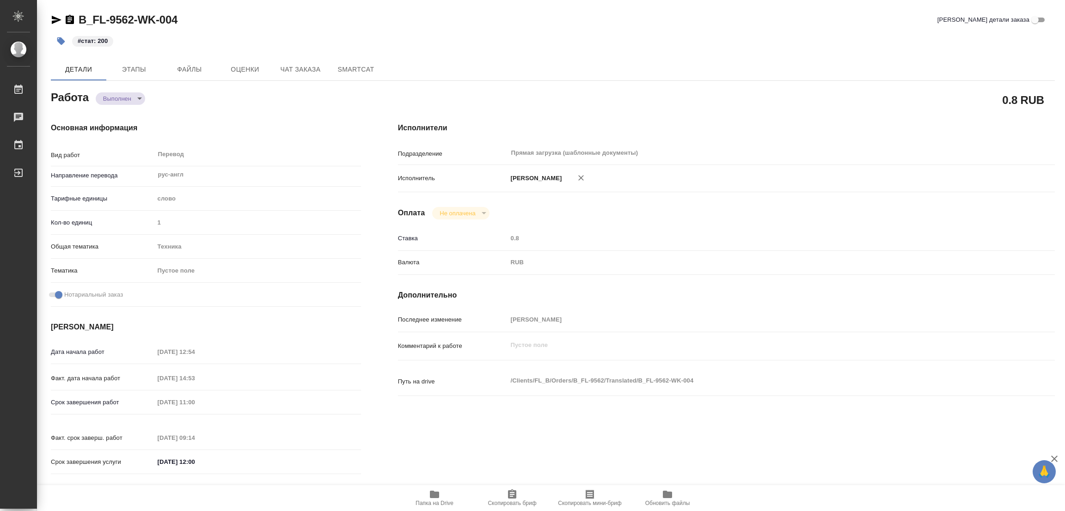
type textarea "x"
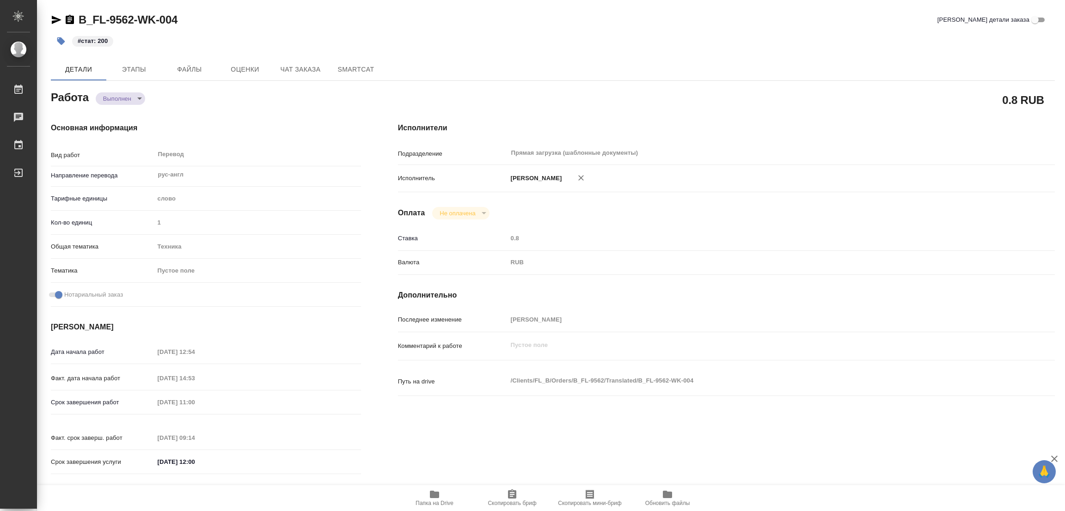
type textarea "x"
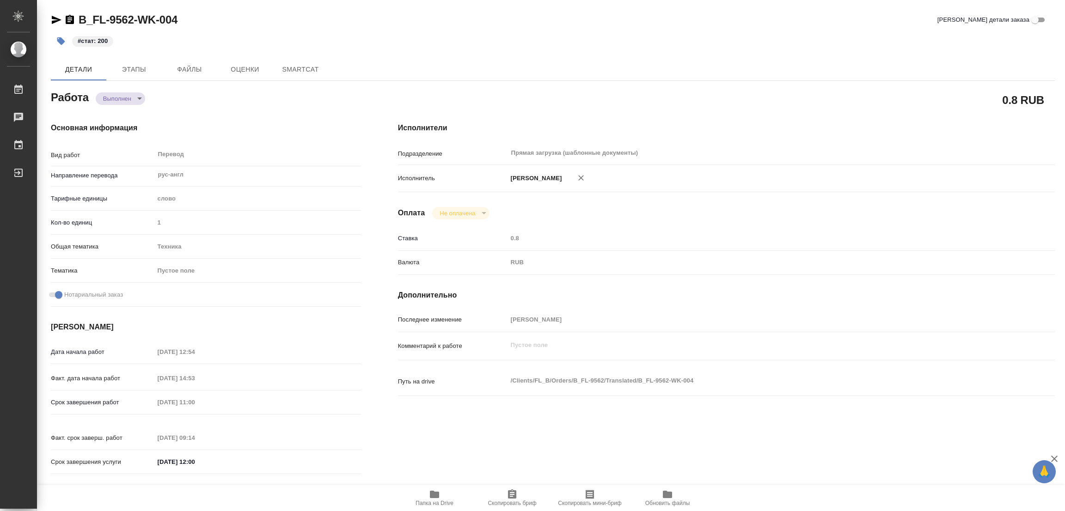
type textarea "x"
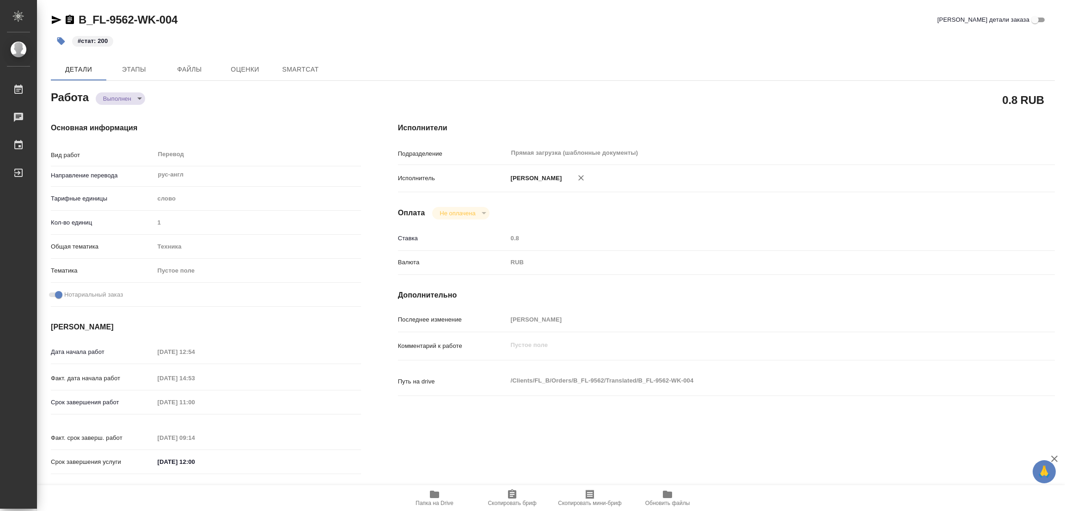
type textarea "x"
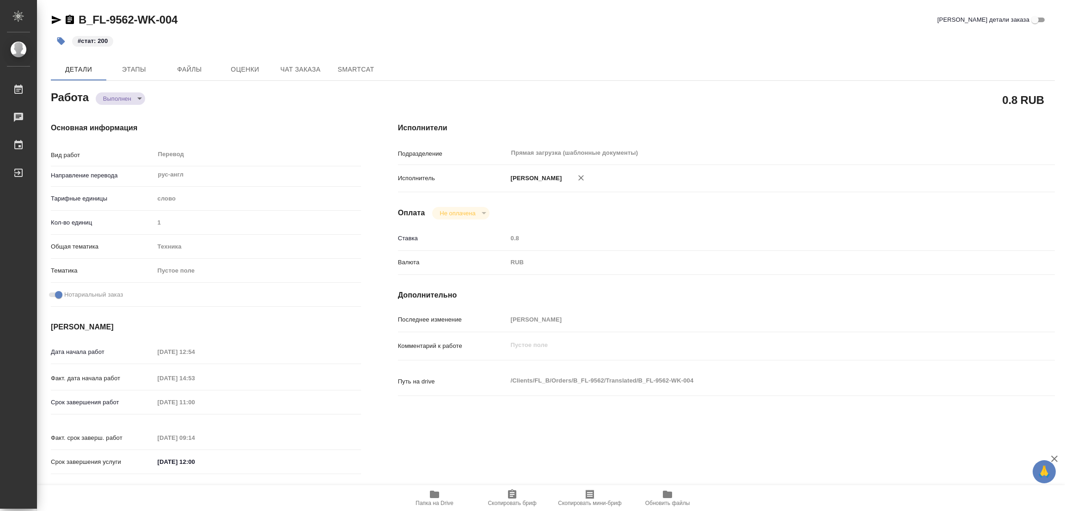
type textarea "x"
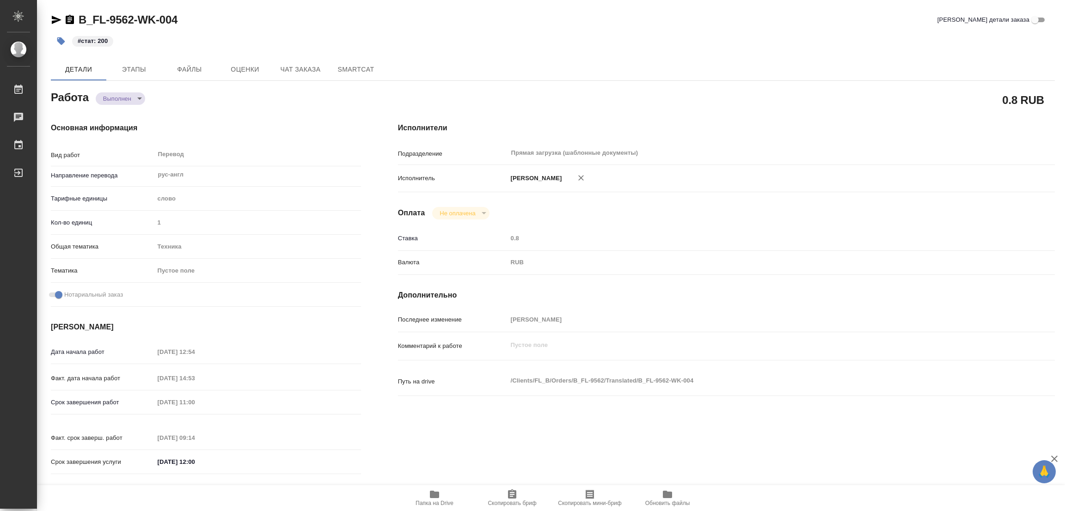
type textarea "x"
